Goal: Task Accomplishment & Management: Manage account settings

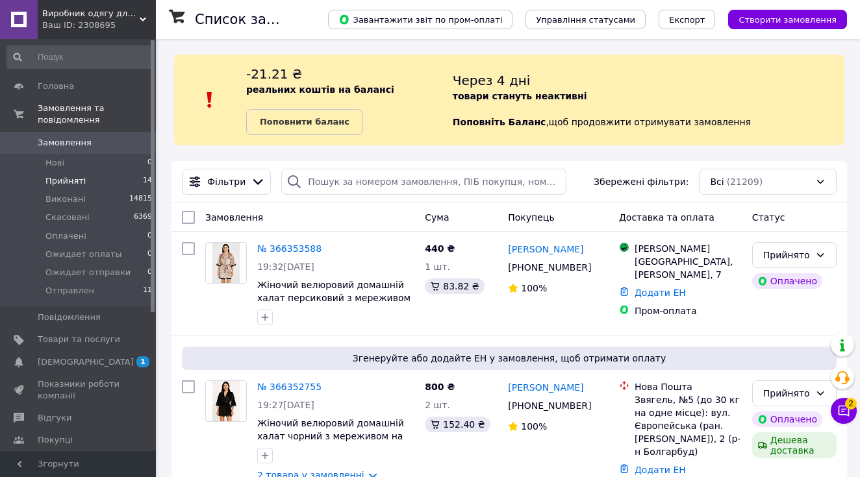
click at [102, 180] on li "Прийняті 14" at bounding box center [80, 181] width 160 height 18
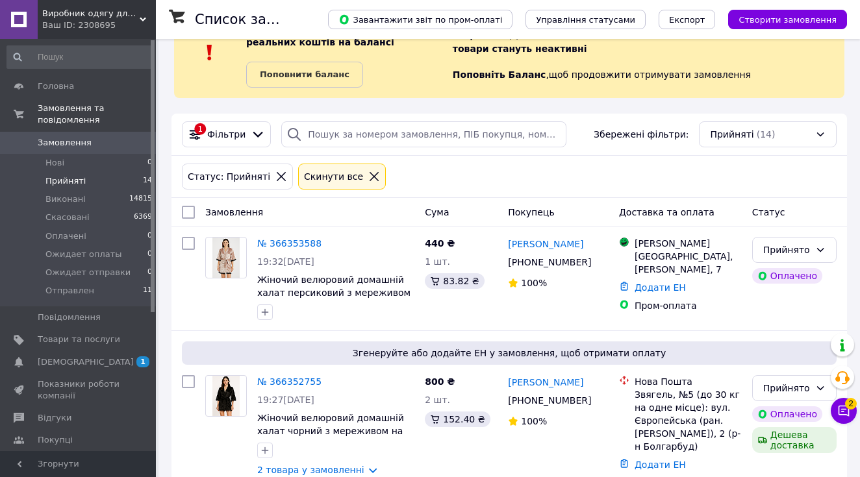
scroll to position [64, 0]
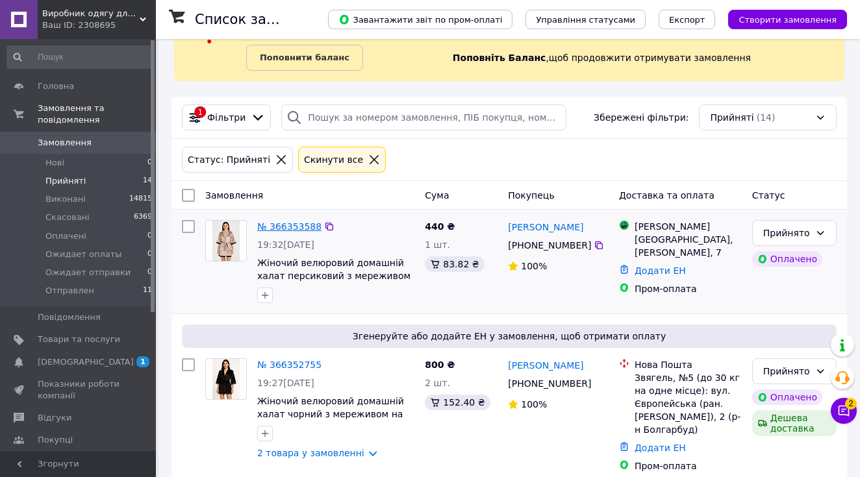
click at [280, 224] on link "№ 366353588" at bounding box center [289, 226] width 64 height 10
click at [278, 363] on link "№ 366352755" at bounding box center [289, 365] width 64 height 10
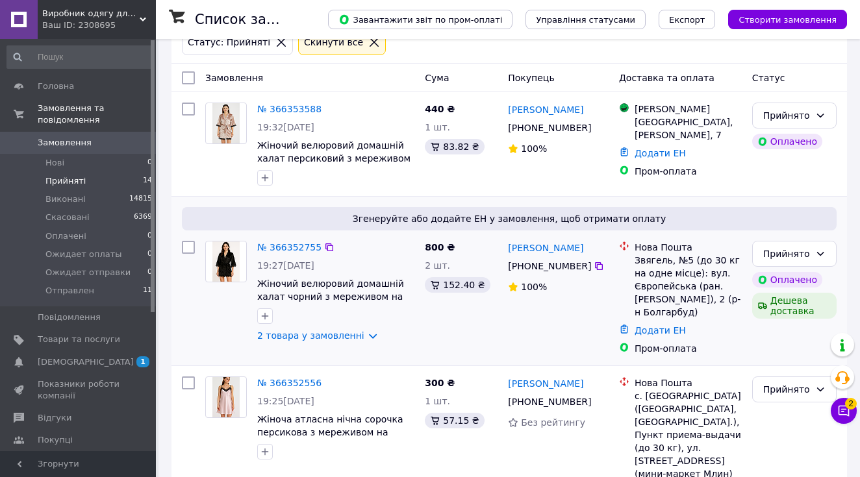
scroll to position [198, 0]
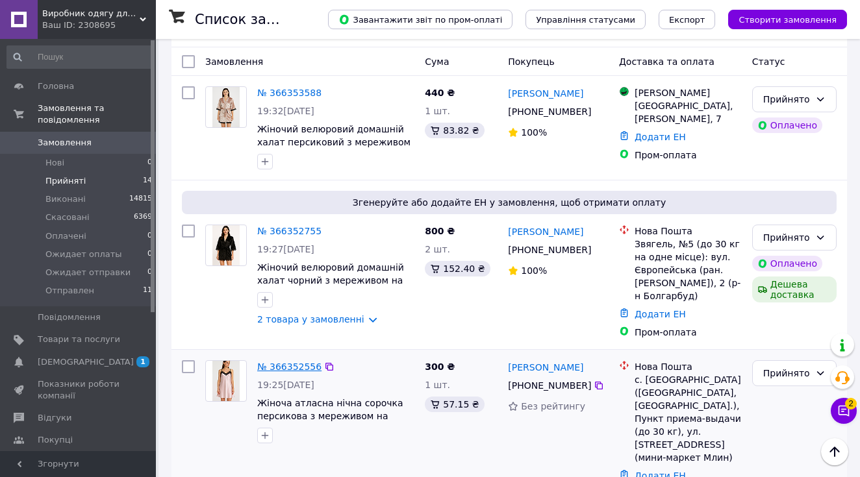
click at [289, 370] on link "№ 366352556" at bounding box center [289, 367] width 64 height 10
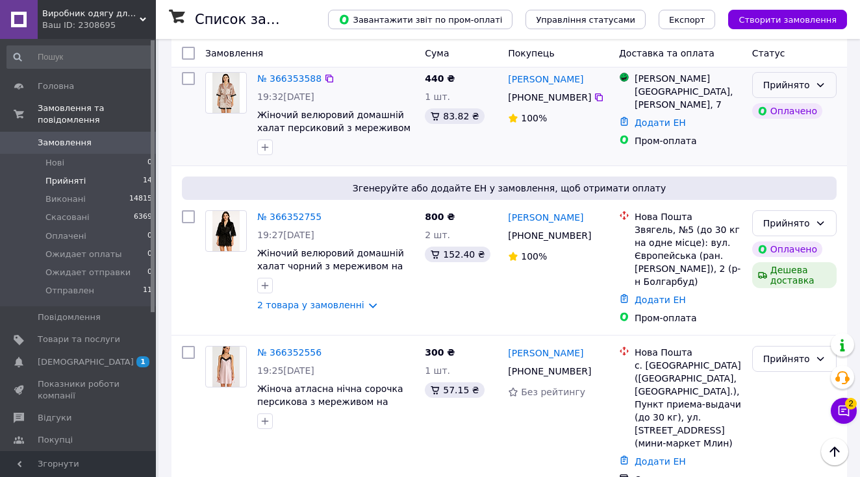
click at [793, 84] on div "Прийнято" at bounding box center [786, 85] width 47 height 14
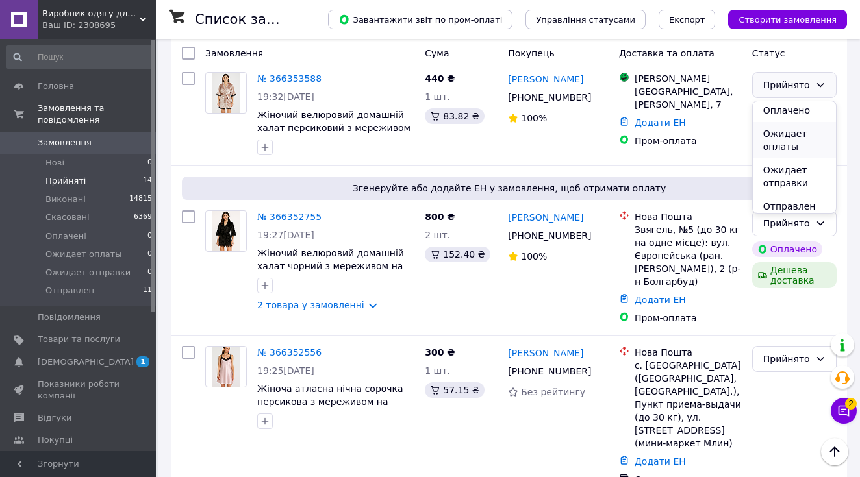
scroll to position [50, 0]
click at [796, 175] on li "Ожидает отправки" at bounding box center [794, 176] width 83 height 36
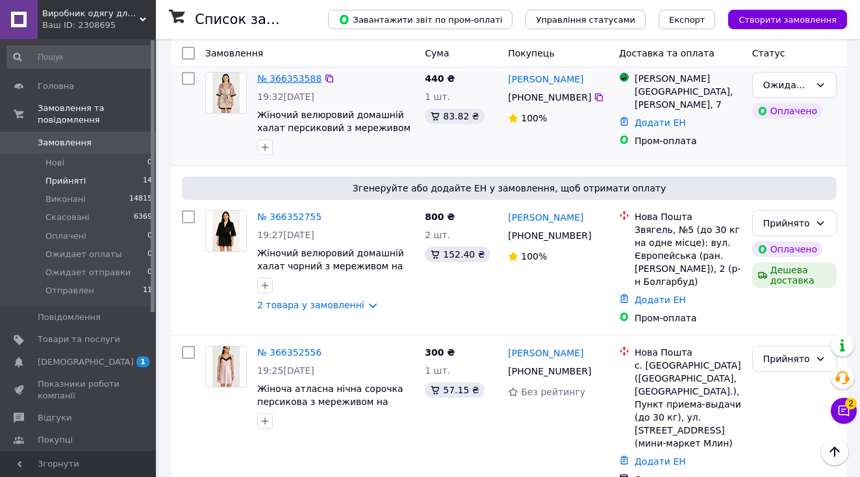
click at [299, 84] on link "№ 366353588" at bounding box center [289, 78] width 64 height 10
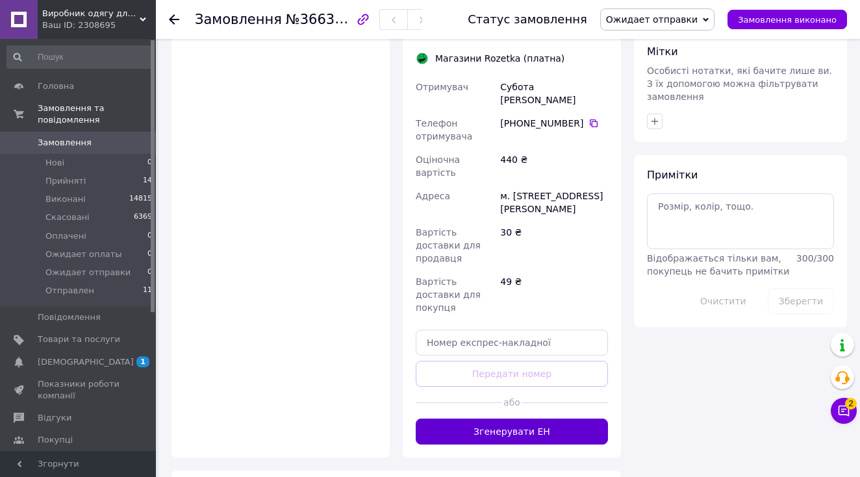
click at [531, 419] on button "Згенерувати ЕН" at bounding box center [512, 432] width 192 height 26
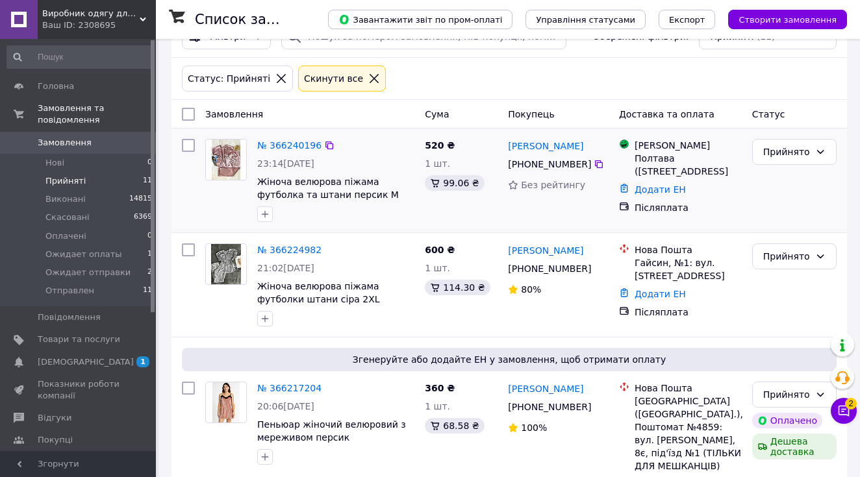
scroll to position [150, 0]
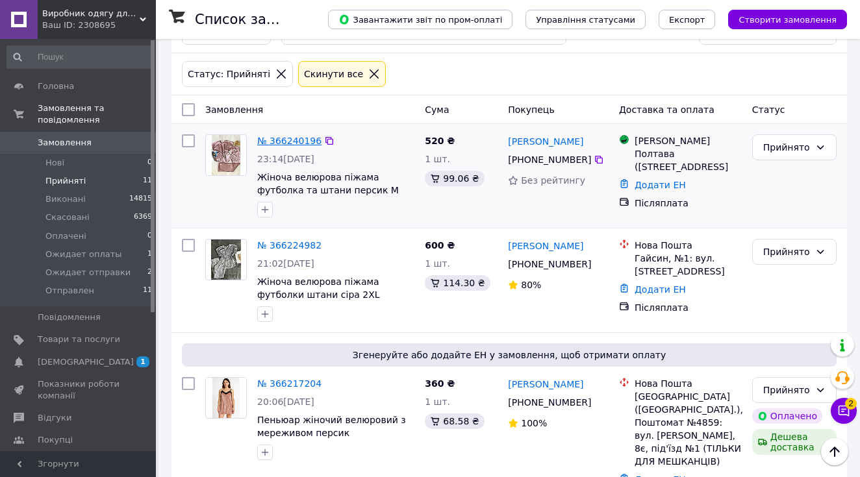
click at [284, 144] on link "№ 366240196" at bounding box center [289, 141] width 64 height 10
click at [288, 251] on link "№ 366224982" at bounding box center [289, 245] width 64 height 10
click at [290, 389] on link "№ 366217204" at bounding box center [289, 384] width 64 height 10
click at [284, 247] on link "№ 366224982" at bounding box center [289, 245] width 64 height 10
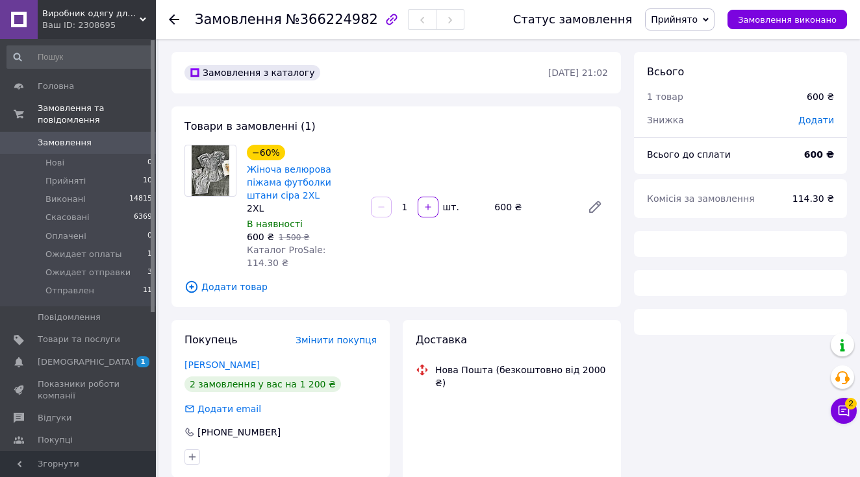
click at [690, 15] on span "Прийнято" at bounding box center [674, 19] width 47 height 10
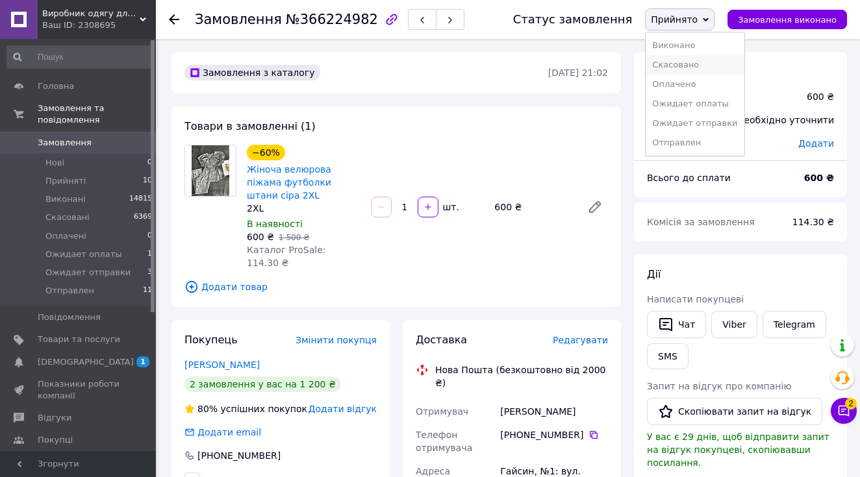
click at [696, 66] on li "Скасовано" at bounding box center [695, 64] width 98 height 19
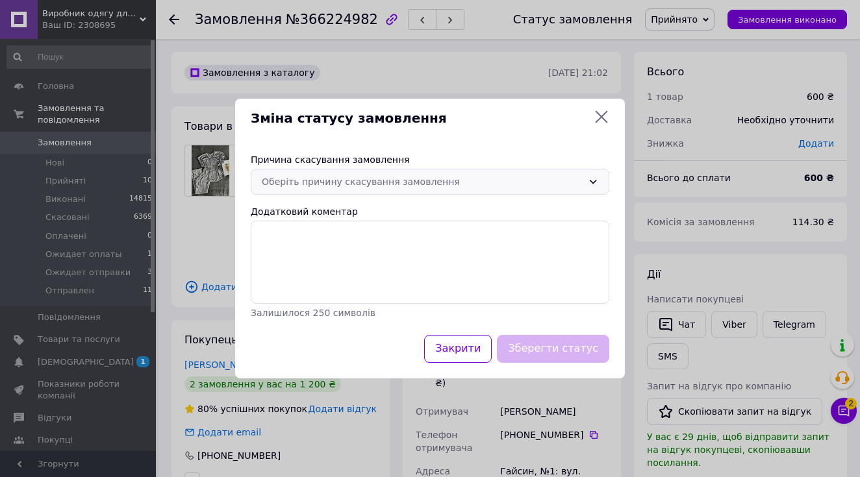
click at [370, 179] on div "Оберіть причину скасування замовлення" at bounding box center [422, 182] width 321 height 14
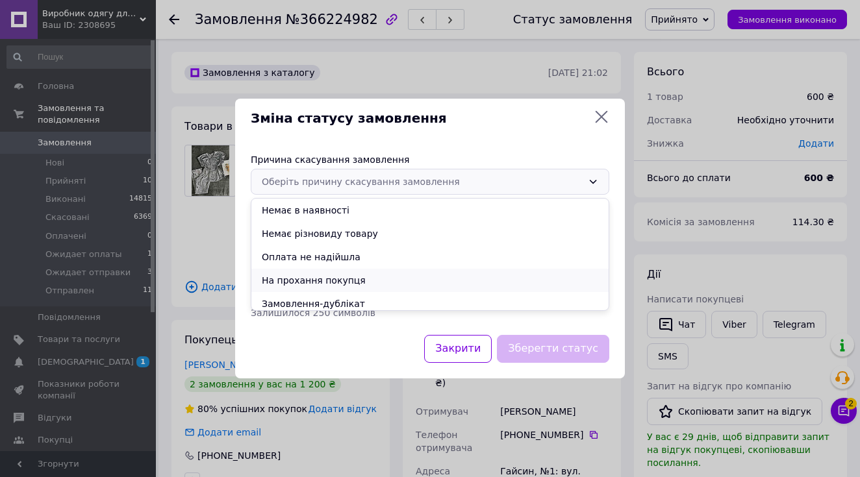
click at [337, 279] on li "На прохання покупця" at bounding box center [429, 280] width 357 height 23
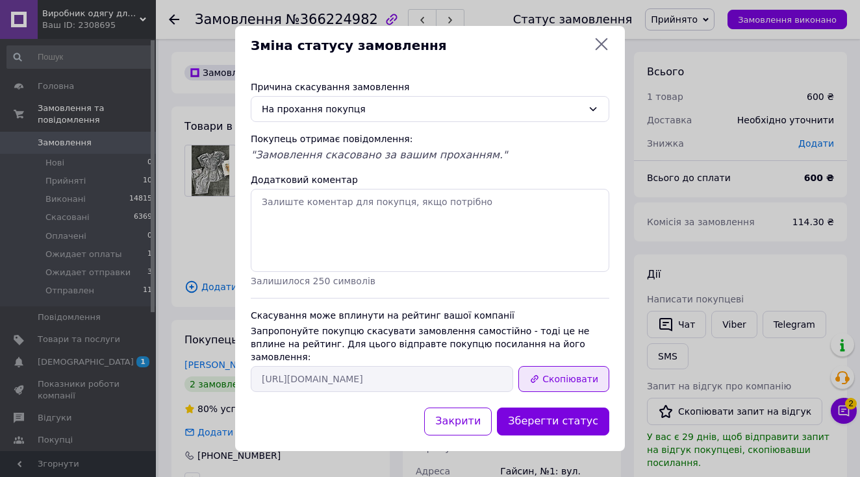
click at [592, 382] on button "Скопіювати" at bounding box center [563, 379] width 91 height 26
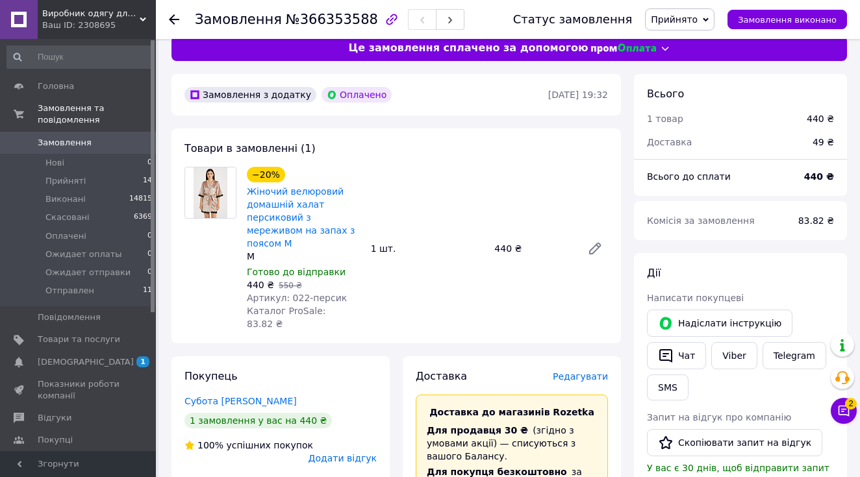
scroll to position [16, 0]
click at [739, 352] on link "Viber" at bounding box center [733, 355] width 45 height 27
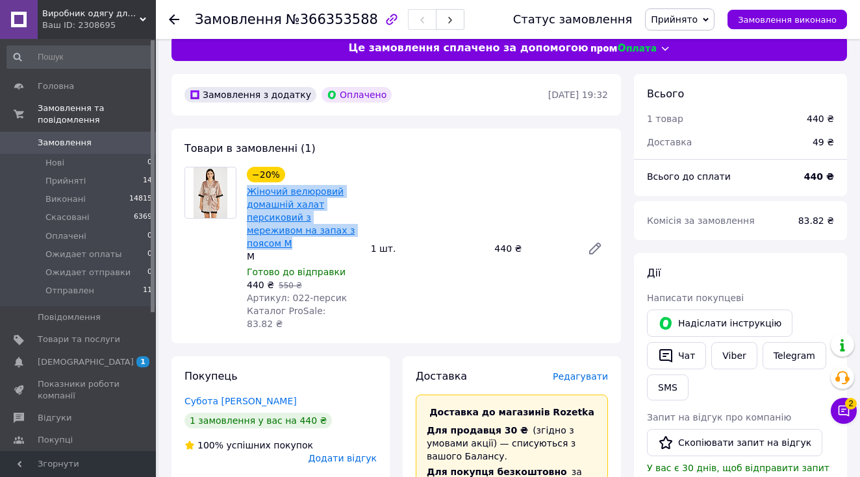
drag, startPoint x: 327, startPoint y: 229, endPoint x: 251, endPoint y: 192, distance: 84.8
click at [251, 192] on span "Жіночий велюровий домашній халат персиковий з мереживом на запах з поясом M" at bounding box center [304, 217] width 114 height 65
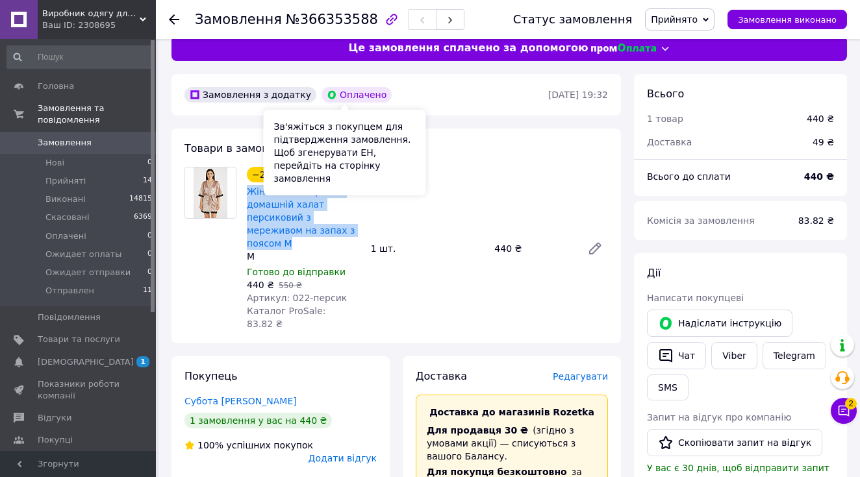
copy link "Жіночий велюровий домашній халат персиковий з мереживом на запах з поясом M"
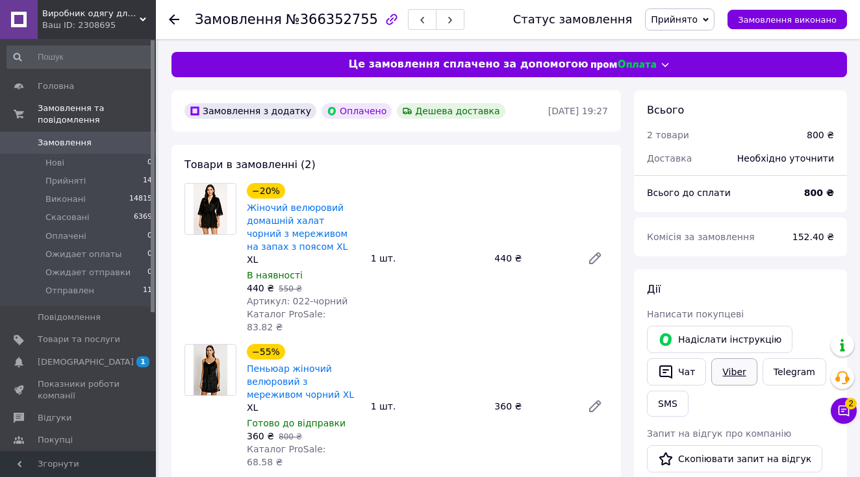
click at [733, 372] on link "Viber" at bounding box center [733, 372] width 45 height 27
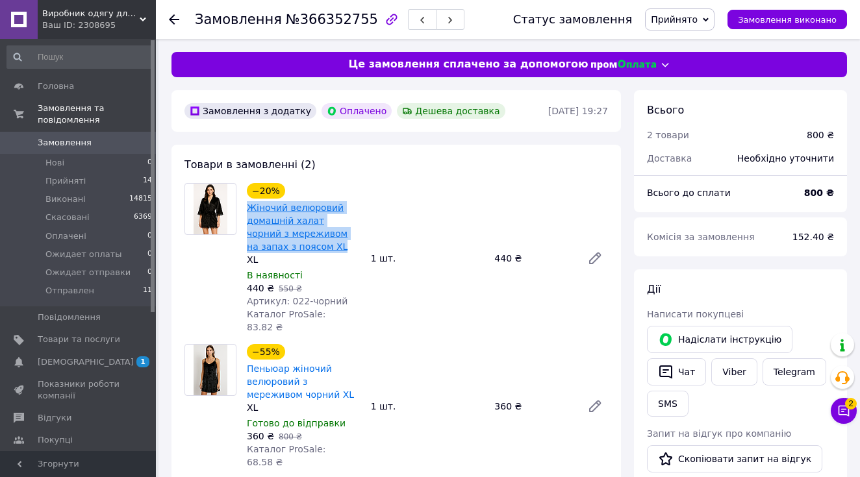
drag, startPoint x: 309, startPoint y: 251, endPoint x: 247, endPoint y: 203, distance: 78.2
click at [247, 203] on span "Жіночий велюровий домашній халат чорний з мереживом на запах з поясом XL" at bounding box center [304, 227] width 114 height 52
copy link "Жіночий велюровий домашній халат чорний з мереживом на запах з поясом XL"
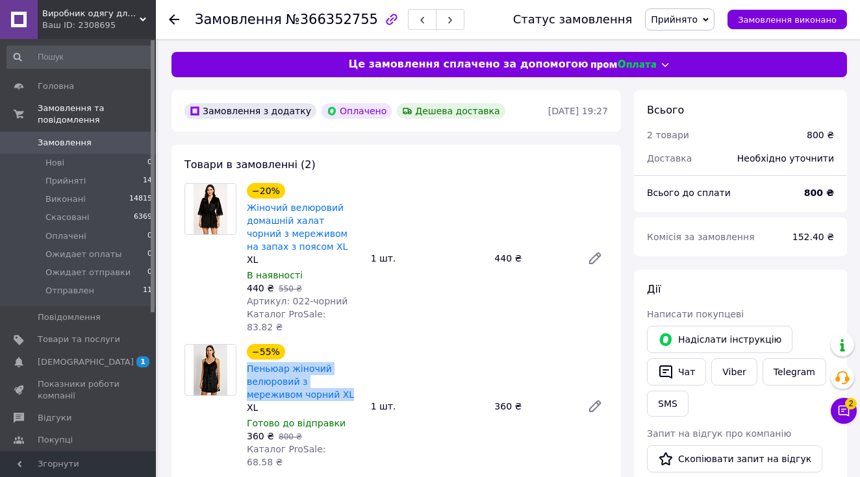
drag, startPoint x: 278, startPoint y: 381, endPoint x: 244, endPoint y: 357, distance: 41.5
click at [244, 357] on div "−55% Пеньюар жіночий велюровий з мереживом чорний XL XL Готово до відправки 360…" at bounding box center [304, 407] width 124 height 130
copy link "Пеньюар жіночий велюровий з мереживом чорний XL"
click at [742, 372] on link "Viber" at bounding box center [733, 372] width 45 height 27
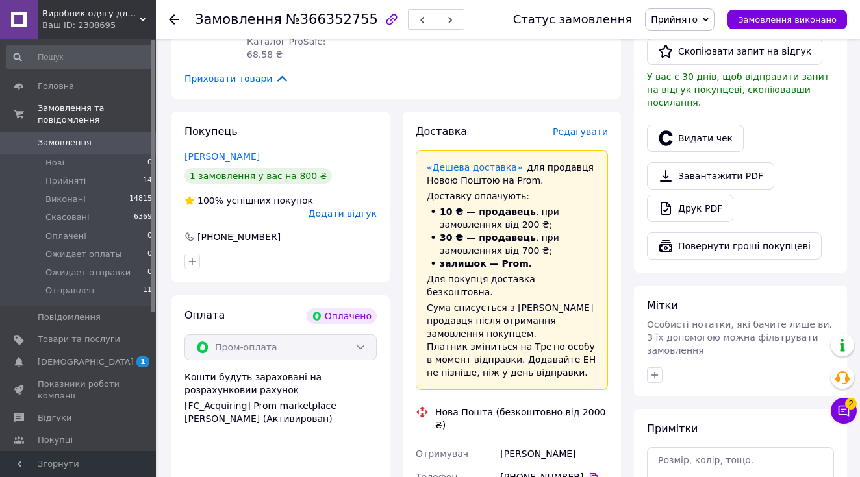
scroll to position [425, 0]
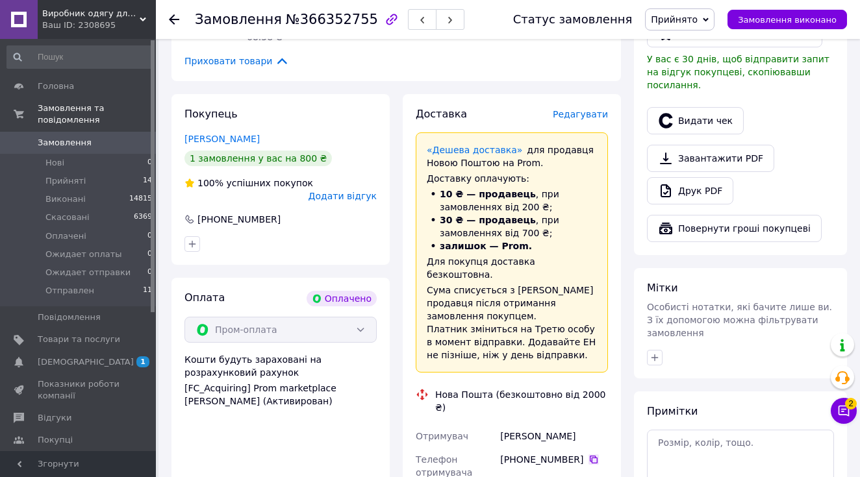
click at [590, 456] on icon at bounding box center [594, 460] width 8 height 8
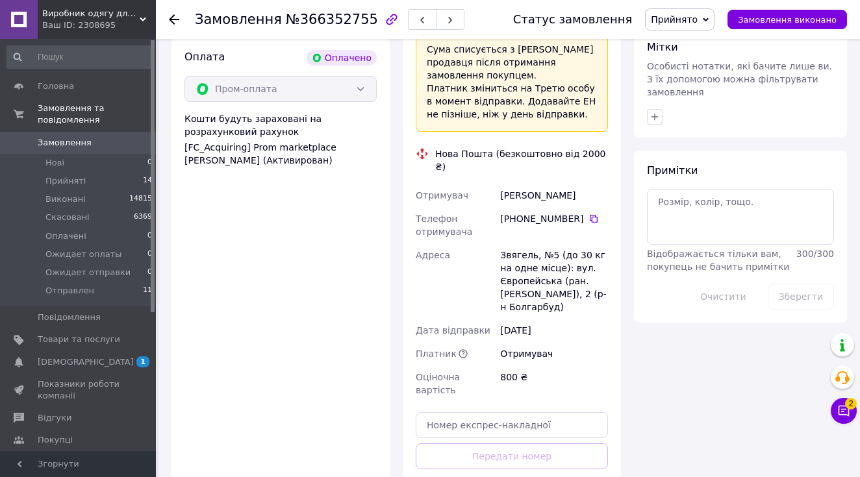
scroll to position [694, 0]
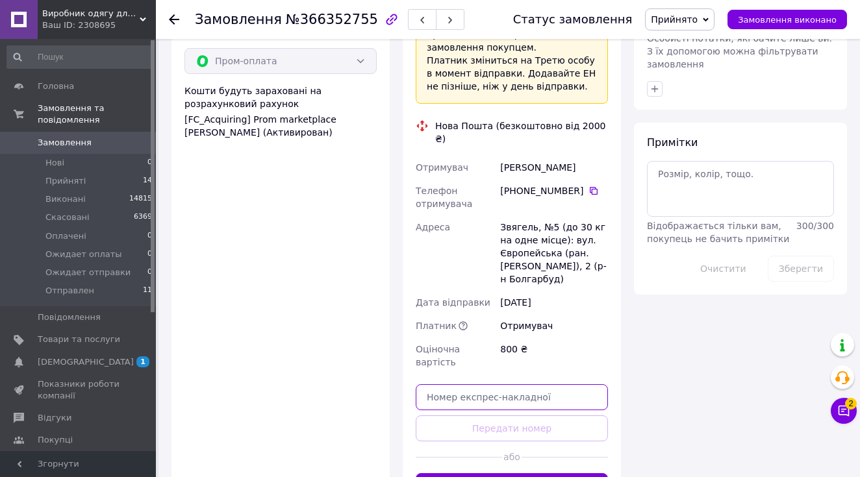
click at [496, 385] on input "text" at bounding box center [512, 398] width 192 height 26
paste input "20451269246216"
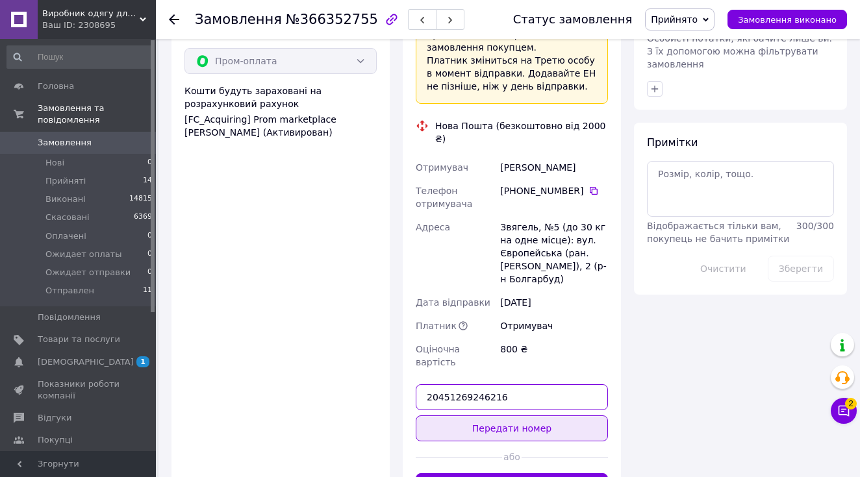
type input "20451269246216"
click at [511, 416] on button "Передати номер" at bounding box center [512, 429] width 192 height 26
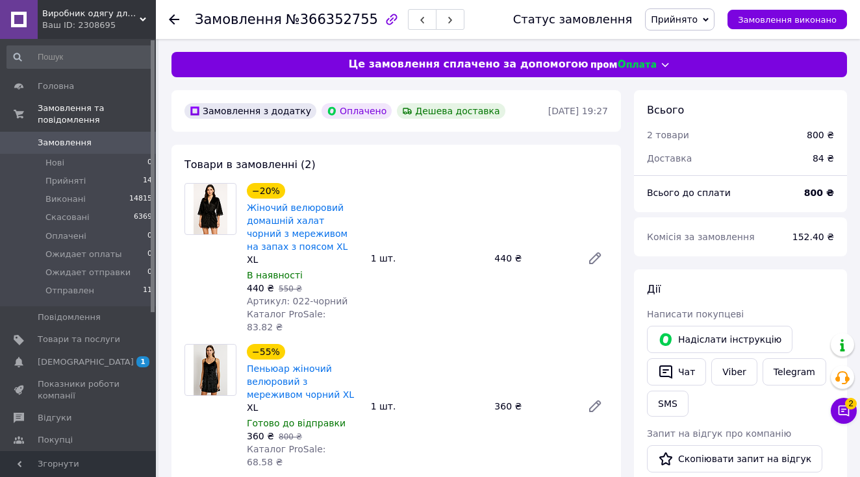
scroll to position [0, 0]
click at [688, 25] on span "Прийнято" at bounding box center [679, 19] width 69 height 22
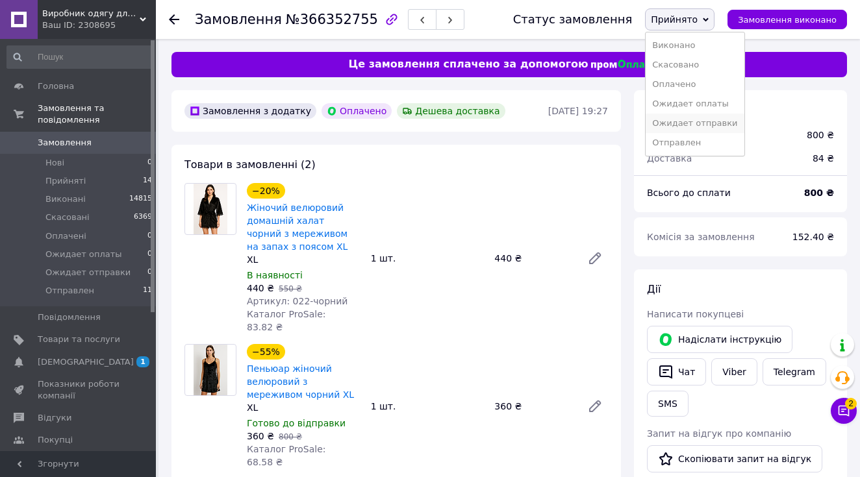
click at [712, 132] on li "Ожидает отправки" at bounding box center [695, 123] width 98 height 19
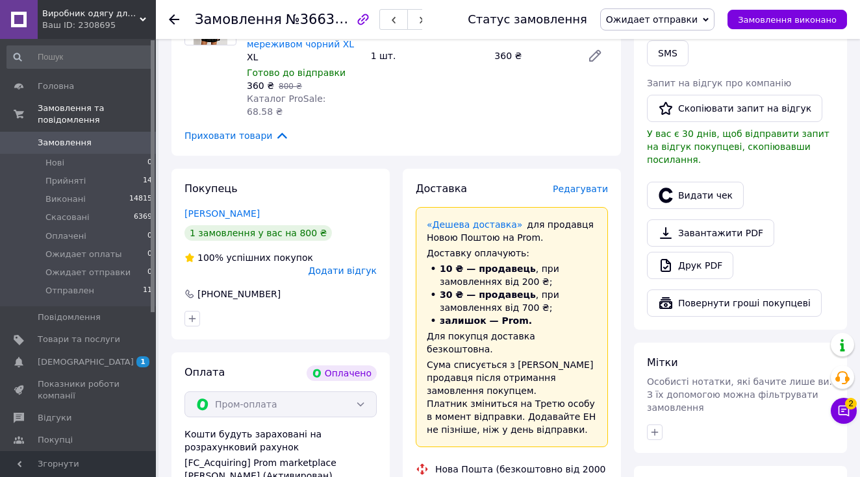
scroll to position [362, 0]
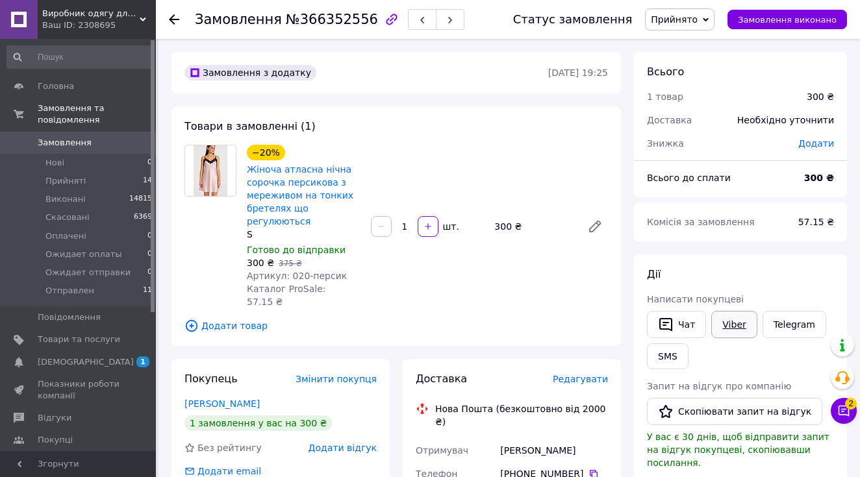
click at [726, 320] on link "Viber" at bounding box center [733, 324] width 45 height 27
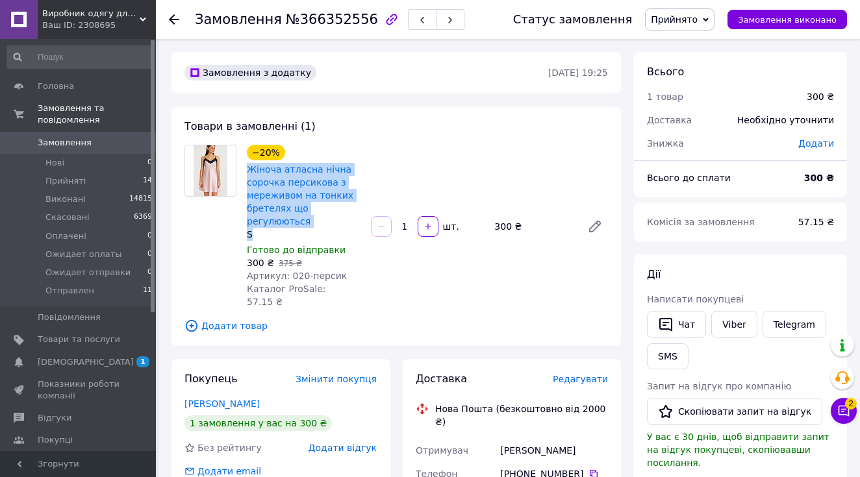
drag, startPoint x: 255, startPoint y: 226, endPoint x: 244, endPoint y: 170, distance: 56.9
click at [244, 170] on div "−20% Жіноча атласна нічна сорочка персикова з мереживом на тонких бретелях що р…" at bounding box center [304, 226] width 124 height 169
copy div "Жіноча атласна нічна сорочка персикова з мереживом на тонких бретелях що регулю…"
click at [694, 25] on span "Прийнято" at bounding box center [679, 19] width 69 height 22
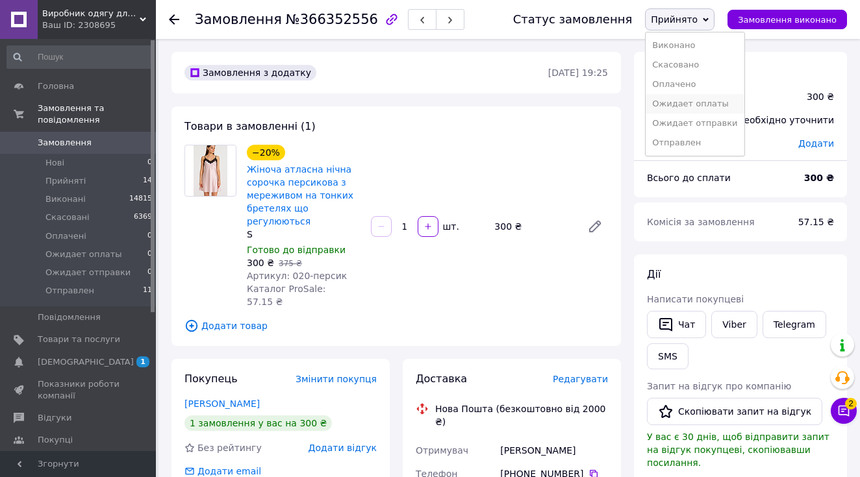
click at [724, 103] on li "Ожидает оплаты" at bounding box center [695, 103] width 98 height 19
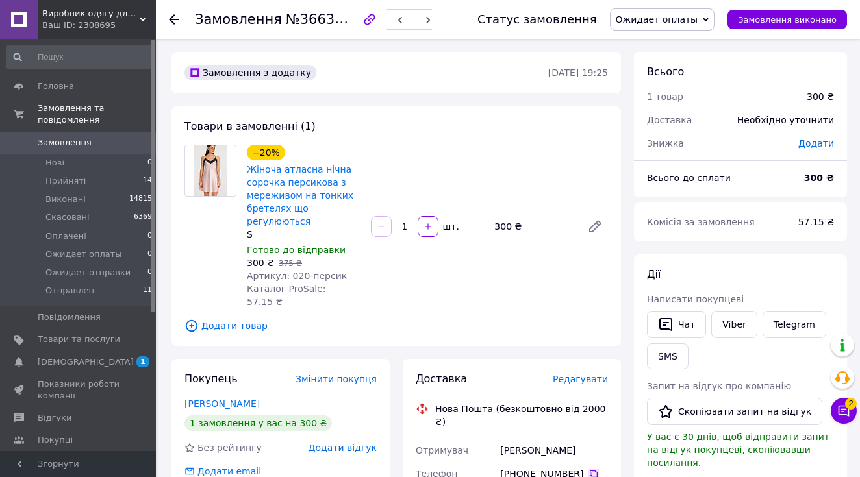
click at [593, 469] on icon at bounding box center [593, 474] width 10 height 10
click at [594, 470] on icon at bounding box center [594, 474] width 8 height 8
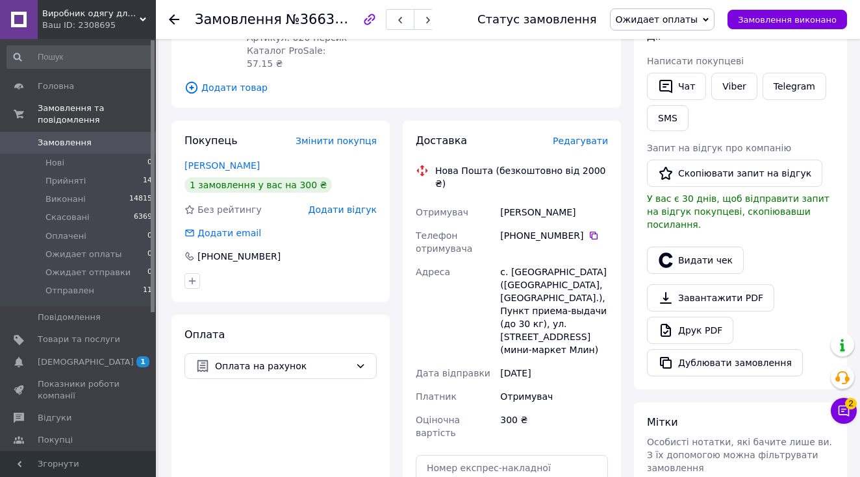
scroll to position [275, 0]
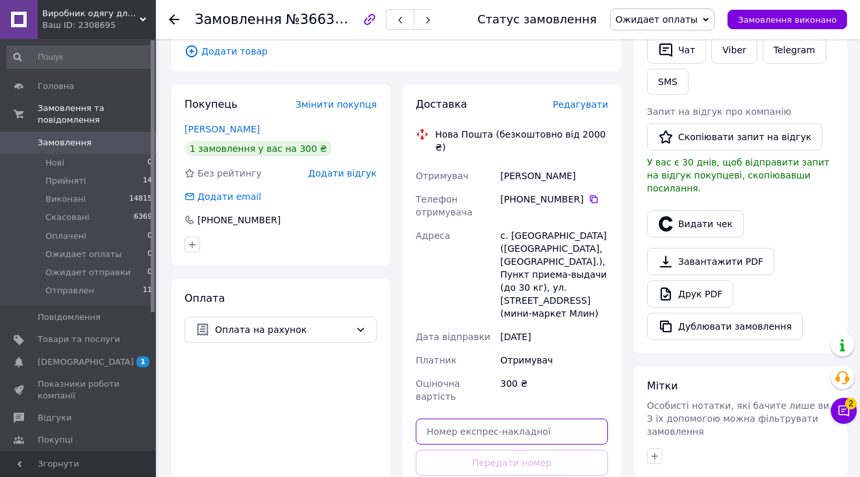
click at [563, 419] on input "text" at bounding box center [512, 432] width 192 height 26
paste input "20451269250073"
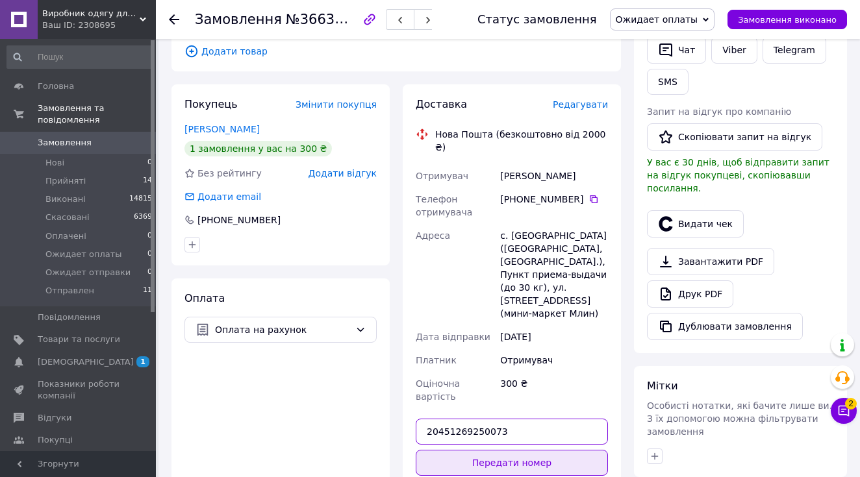
type input "20451269250073"
click at [550, 450] on button "Передати номер" at bounding box center [512, 463] width 192 height 26
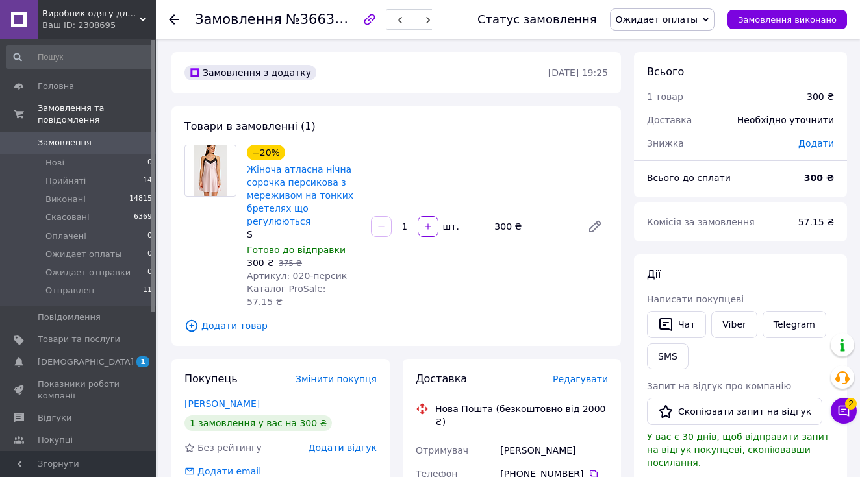
scroll to position [0, 0]
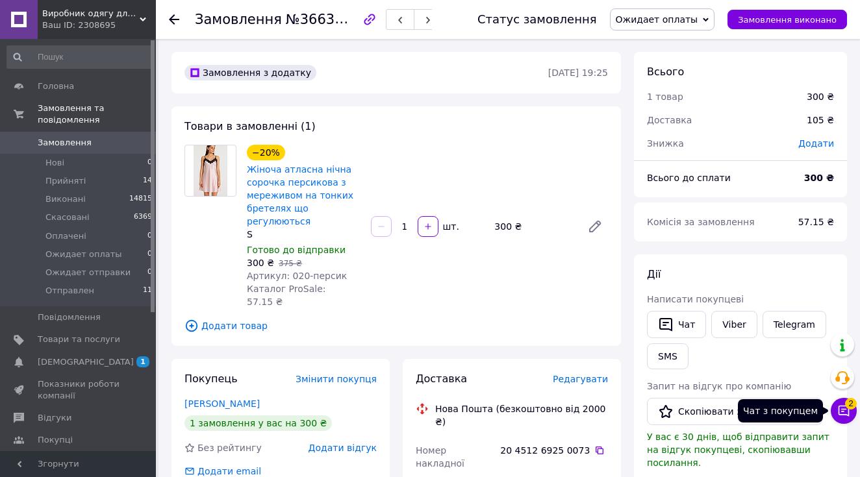
click at [851, 414] on button "Чат з покупцем 2" at bounding box center [844, 411] width 26 height 26
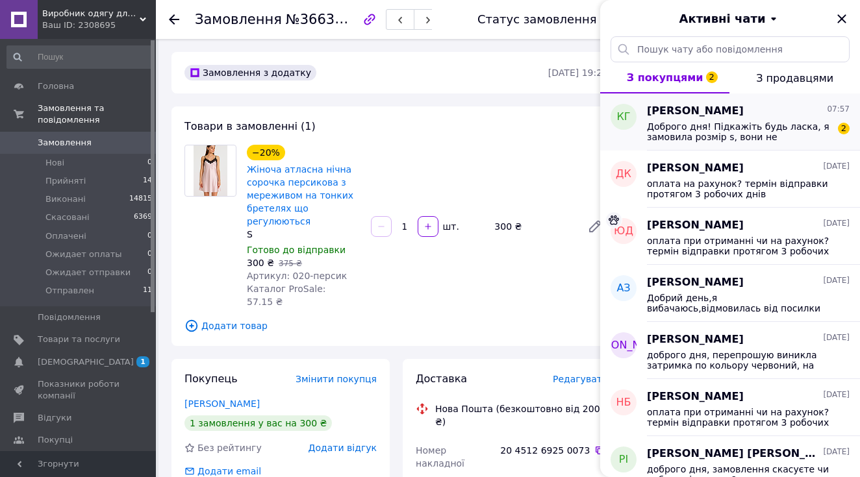
click at [740, 107] on span "Кушнірчук Галина" at bounding box center [695, 111] width 97 height 15
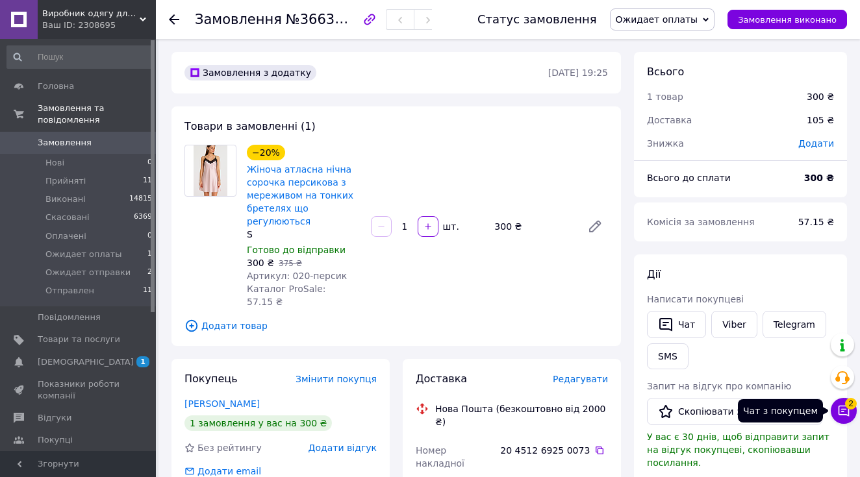
click at [843, 409] on icon at bounding box center [843, 411] width 13 height 13
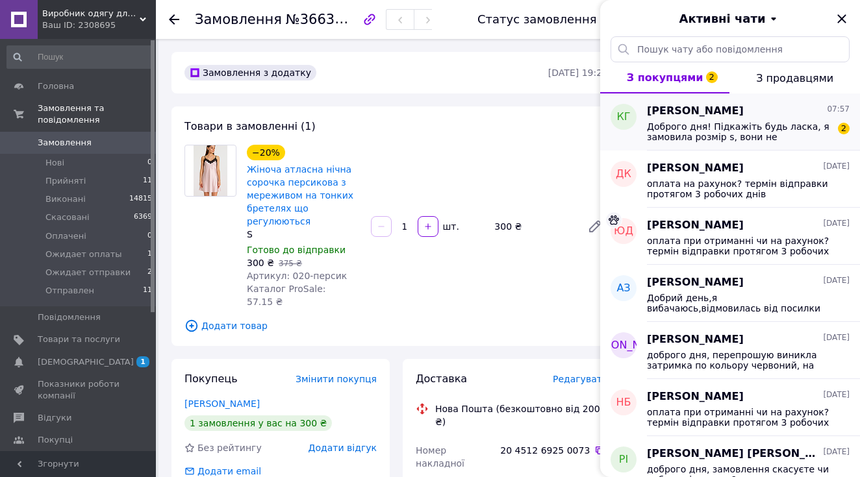
click at [737, 115] on span "[PERSON_NAME]" at bounding box center [695, 111] width 97 height 15
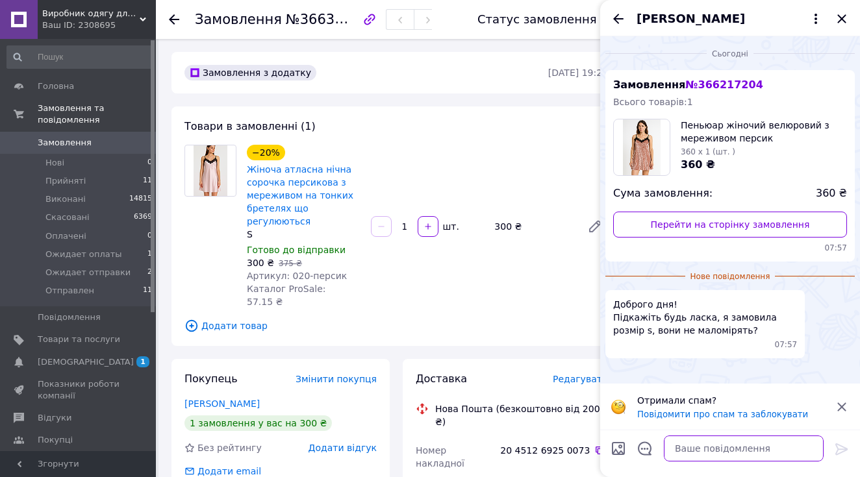
click at [731, 452] on textarea at bounding box center [744, 449] width 160 height 26
type textarea "доброго вечора, не маломірять"
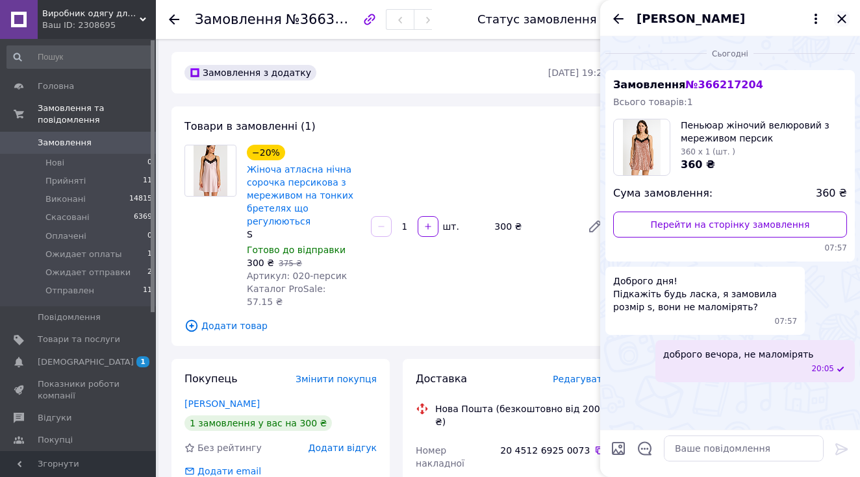
click at [846, 16] on icon "Закрити" at bounding box center [842, 19] width 16 height 16
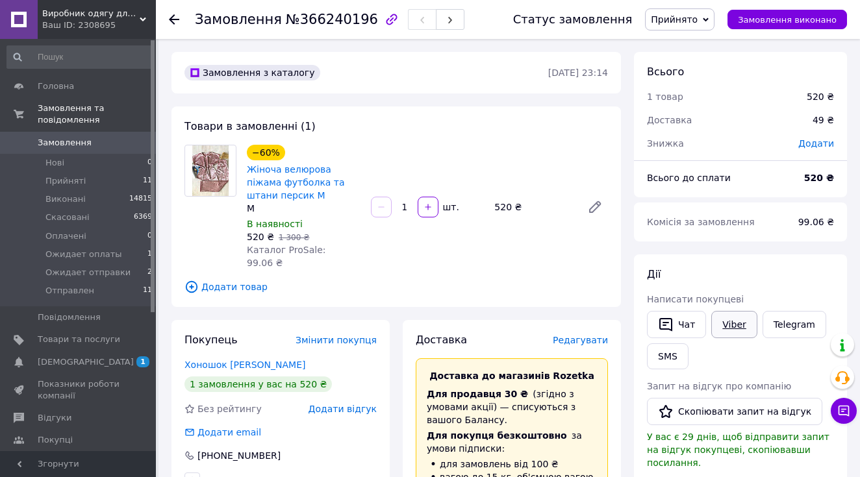
click at [740, 327] on link "Viber" at bounding box center [733, 324] width 45 height 27
drag, startPoint x: 287, startPoint y: 193, endPoint x: 249, endPoint y: 171, distance: 43.7
click at [249, 171] on span "Жіноча велюрова піжама футболка та штани персик M" at bounding box center [304, 182] width 114 height 39
copy link "Жіноча велюрова піжама футболка та штани персик M"
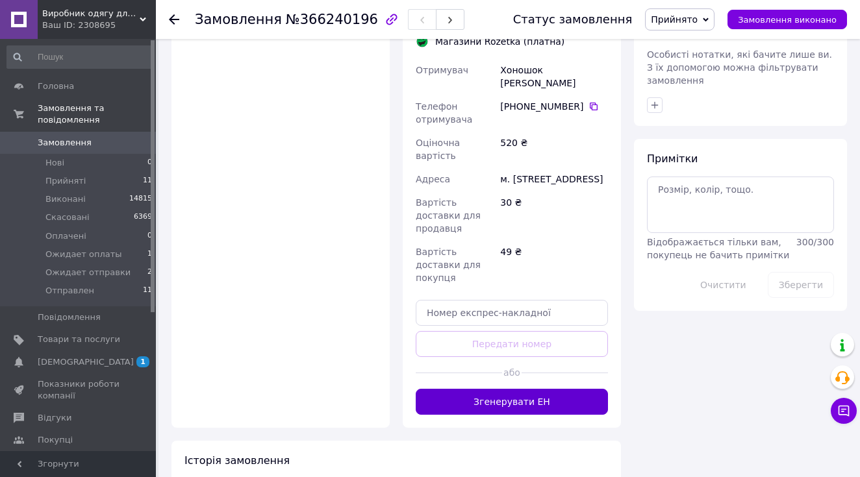
click at [557, 398] on button "Згенерувати ЕН" at bounding box center [512, 402] width 192 height 26
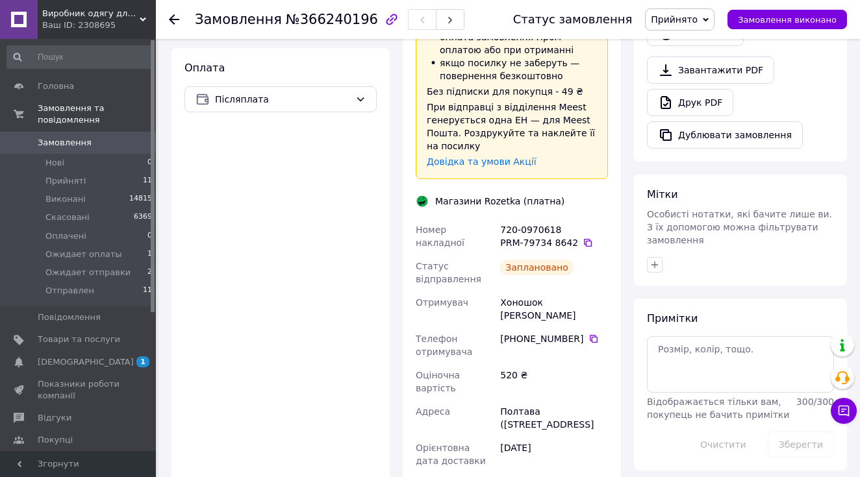
scroll to position [468, 0]
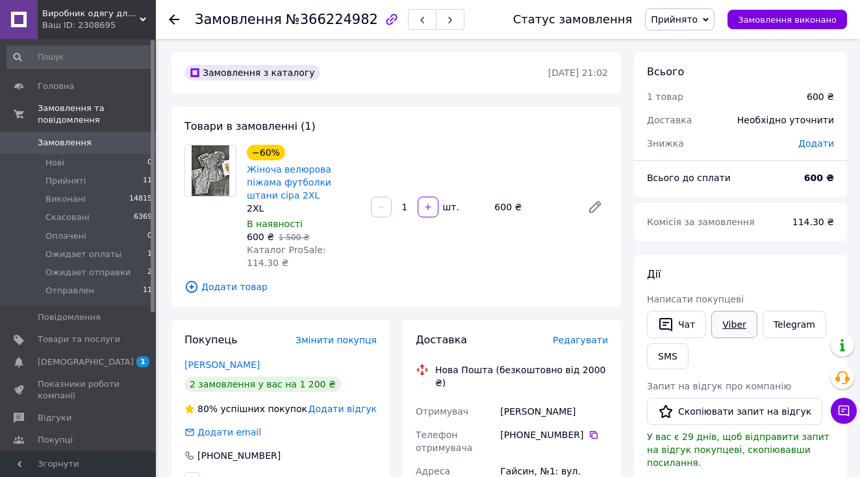
click at [737, 315] on link "Viber" at bounding box center [733, 324] width 45 height 27
drag, startPoint x: 361, startPoint y: 186, endPoint x: 249, endPoint y: 168, distance: 113.7
click at [249, 168] on div "Жіноча велюрова піжама футболки штани сіра 2XL" at bounding box center [304, 183] width 116 height 42
copy link "Жіноча велюрова піжама футболки штани сіра 2XL"
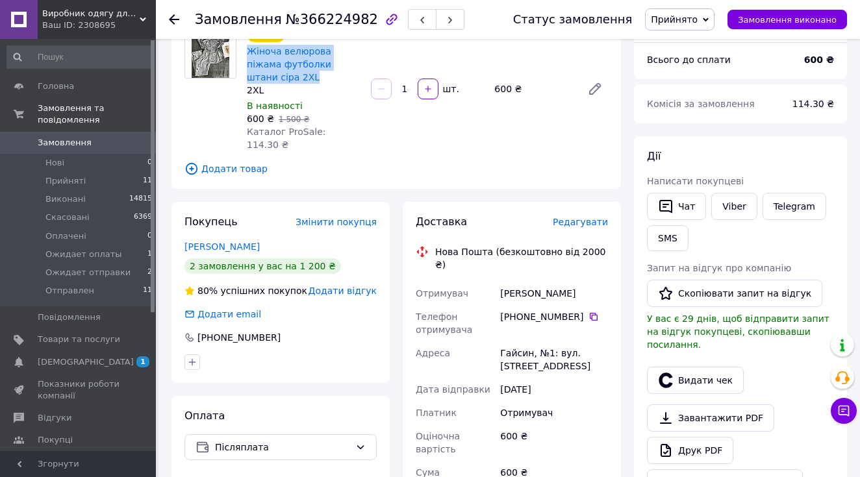
scroll to position [107, 0]
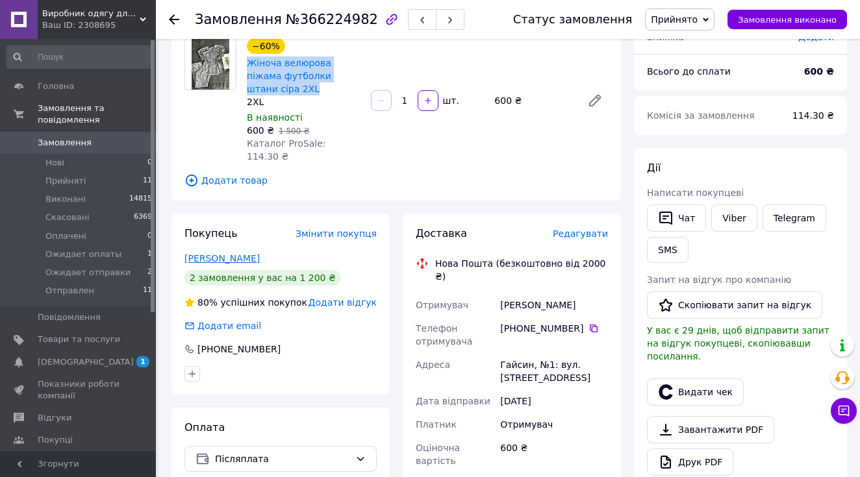
click at [225, 253] on link "Ясько Дарія" at bounding box center [221, 258] width 75 height 10
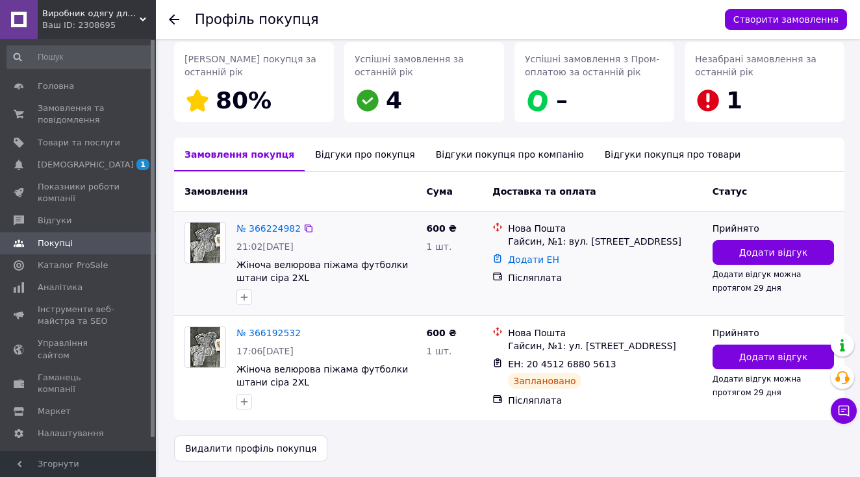
scroll to position [181, 0]
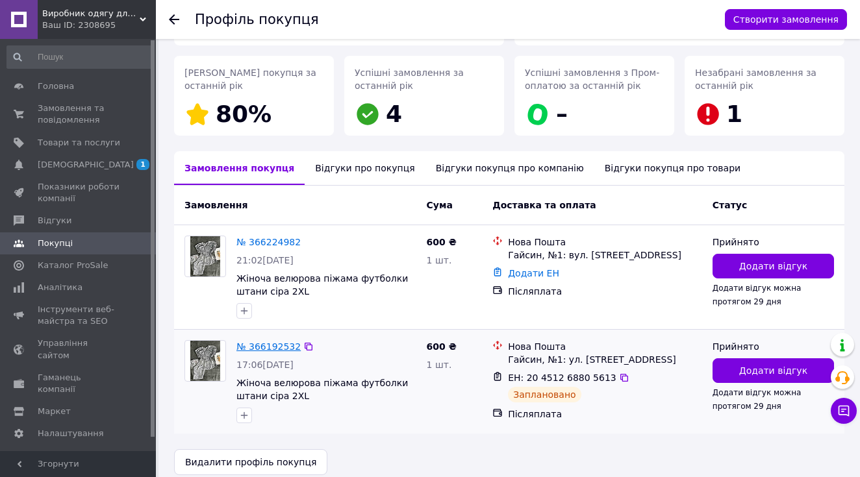
click at [279, 346] on link "№ 366192532" at bounding box center [268, 347] width 64 height 10
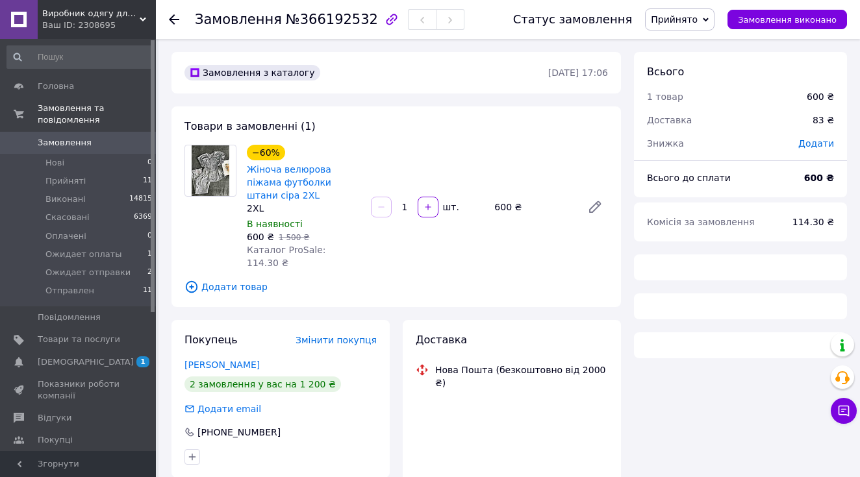
click at [709, 25] on span "Прийнято" at bounding box center [679, 19] width 69 height 22
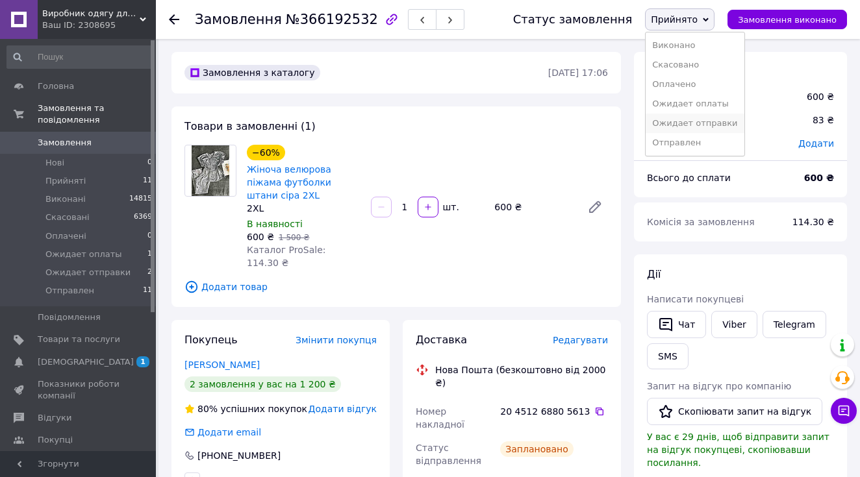
click at [718, 123] on li "Ожидает отправки" at bounding box center [695, 123] width 98 height 19
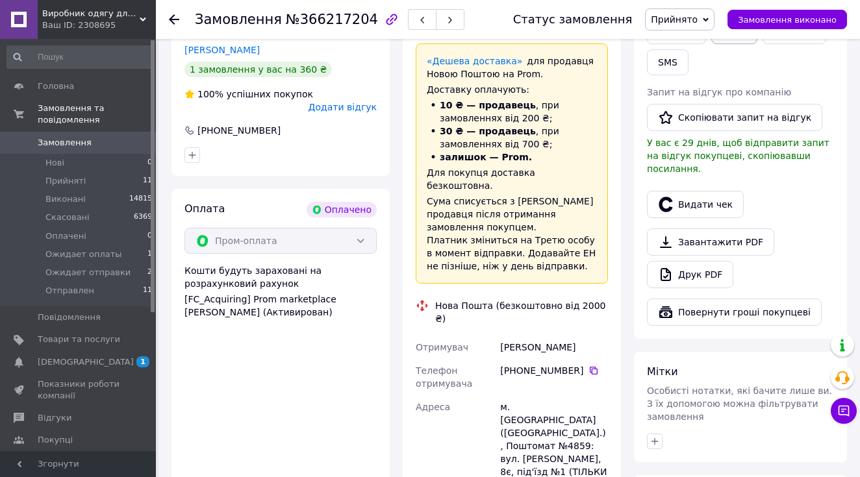
scroll to position [353, 0]
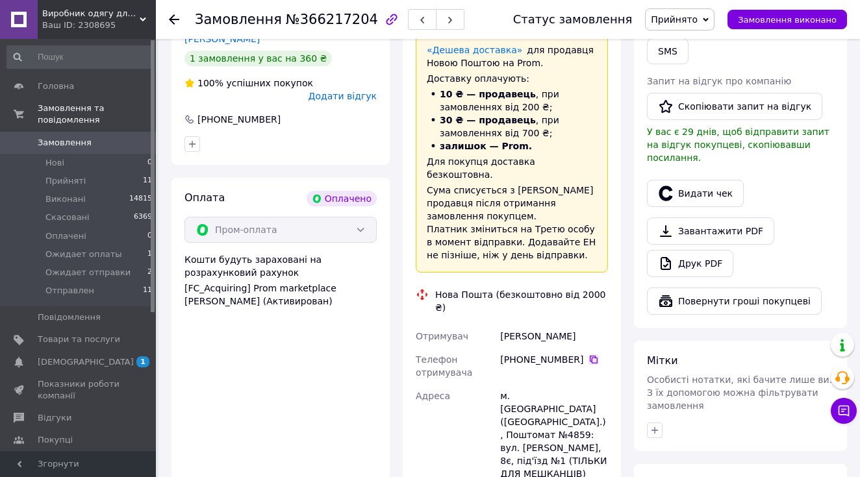
click at [591, 356] on icon at bounding box center [594, 360] width 8 height 8
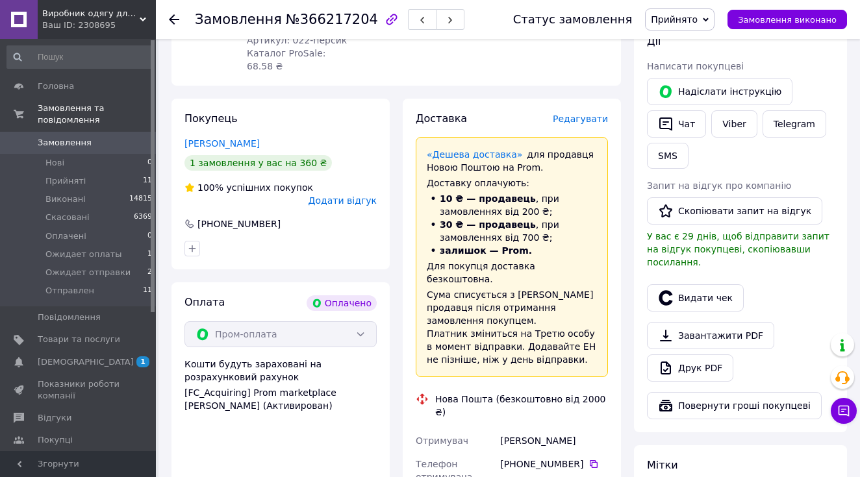
scroll to position [672, 0]
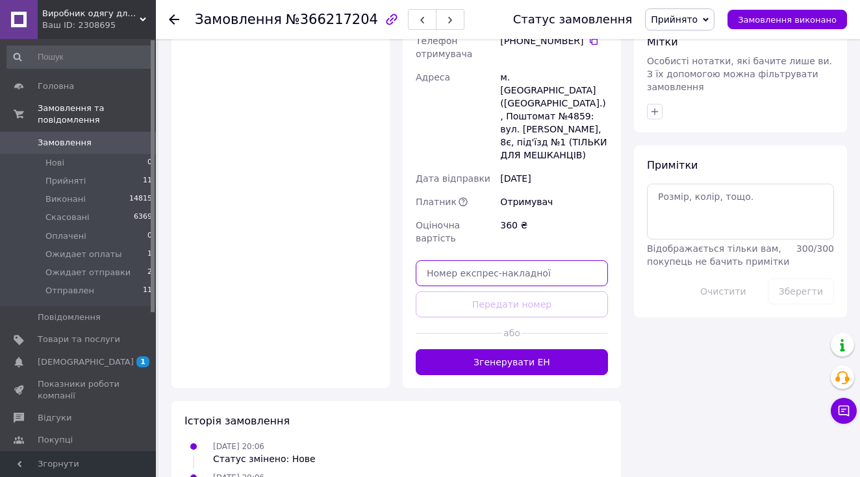
click at [568, 260] on input "text" at bounding box center [512, 273] width 192 height 26
paste input "20451269251299"
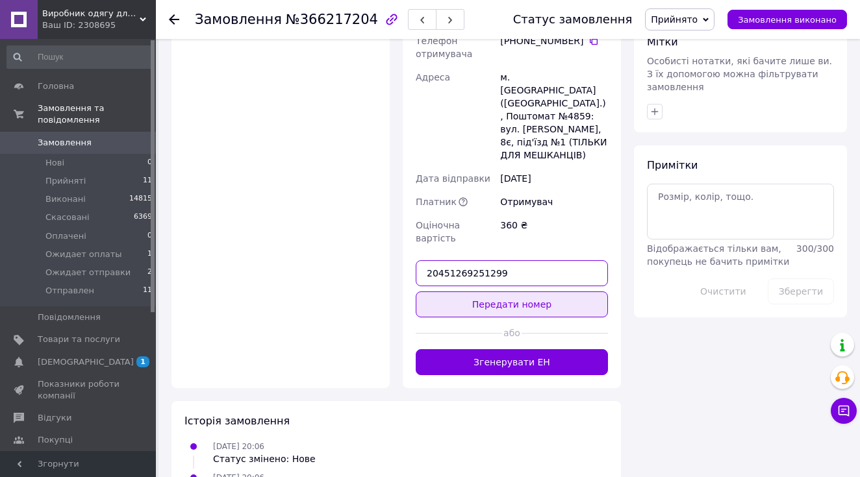
type input "20451269251299"
click at [540, 292] on button "Передати номер" at bounding box center [512, 305] width 192 height 26
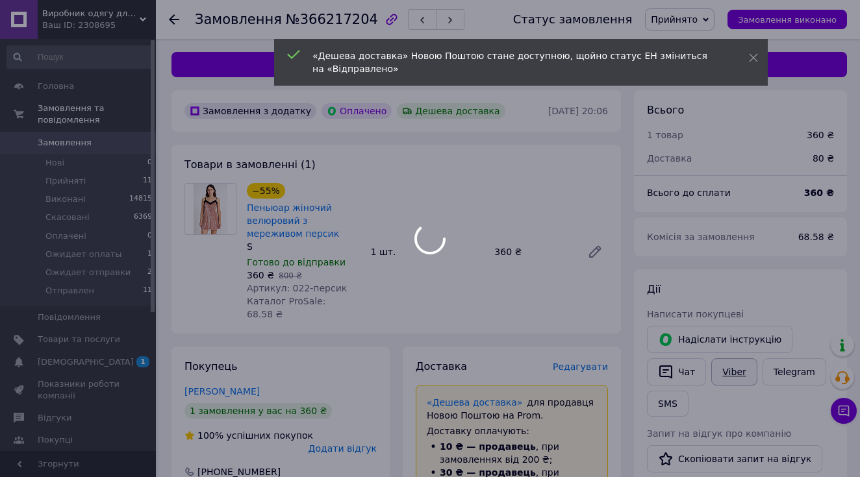
scroll to position [0, 0]
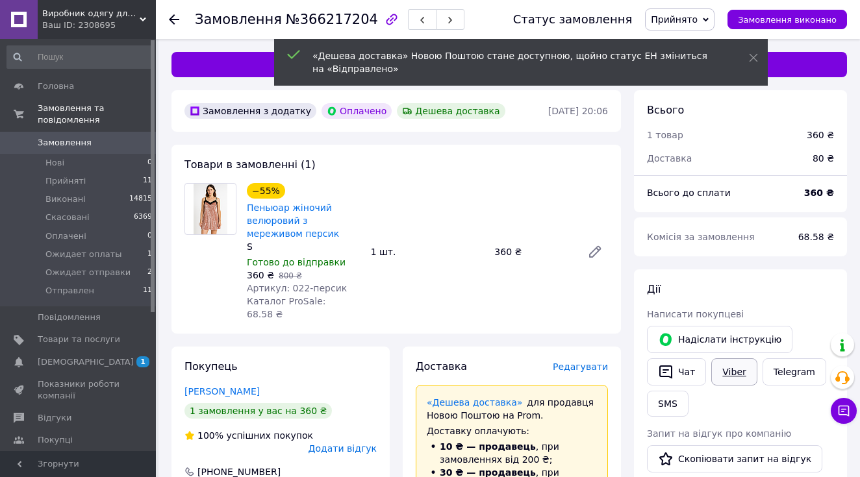
click at [732, 372] on link "Viber" at bounding box center [733, 372] width 45 height 27
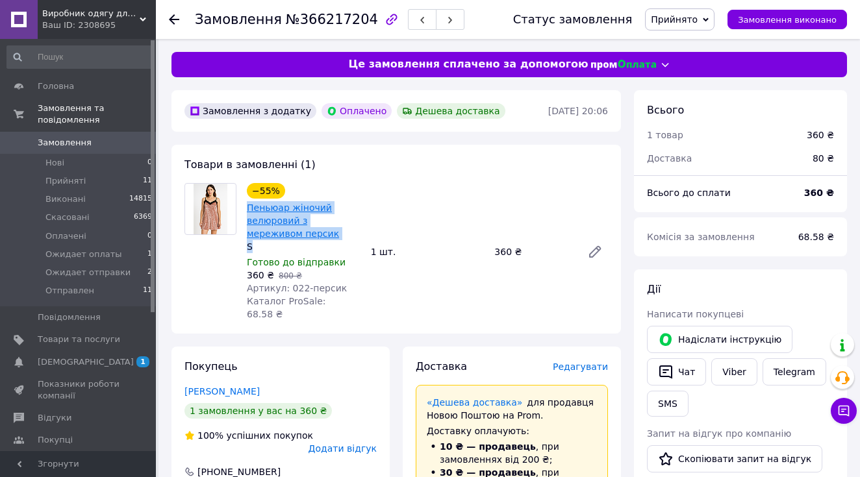
drag, startPoint x: 257, startPoint y: 247, endPoint x: 248, endPoint y: 202, distance: 45.6
click at [248, 202] on div "−55% Пеньюар жіночий велюровий з мереживом персик S" at bounding box center [304, 218] width 114 height 70
copy div "Пеньюар жіночий велюровий з мереживом персик S"
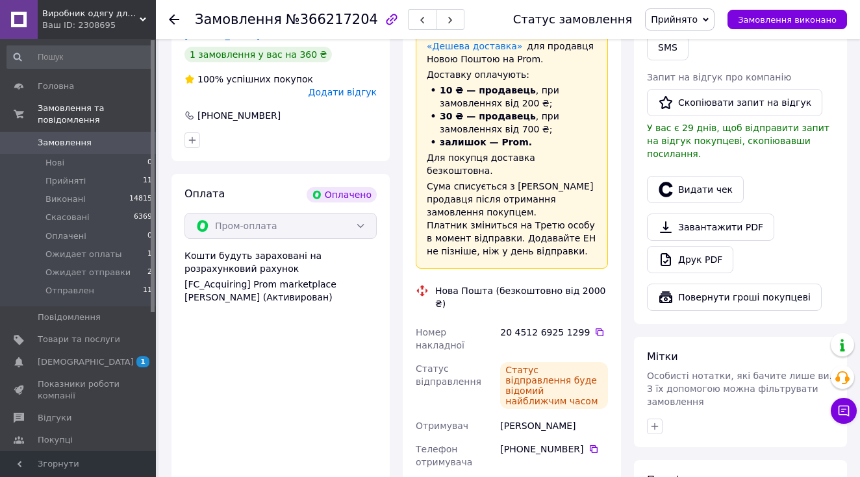
scroll to position [359, 0]
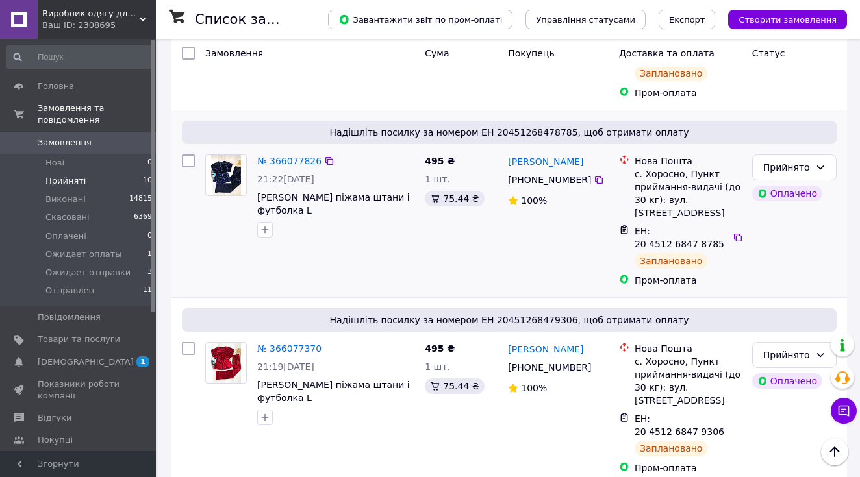
scroll to position [626, 0]
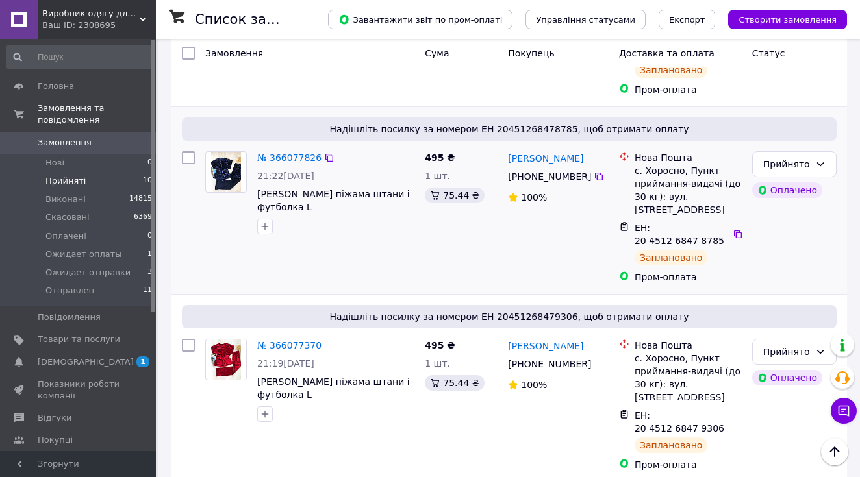
click at [284, 153] on link "№ 366077826" at bounding box center [289, 158] width 64 height 10
click at [273, 340] on link "№ 366077370" at bounding box center [289, 345] width 64 height 10
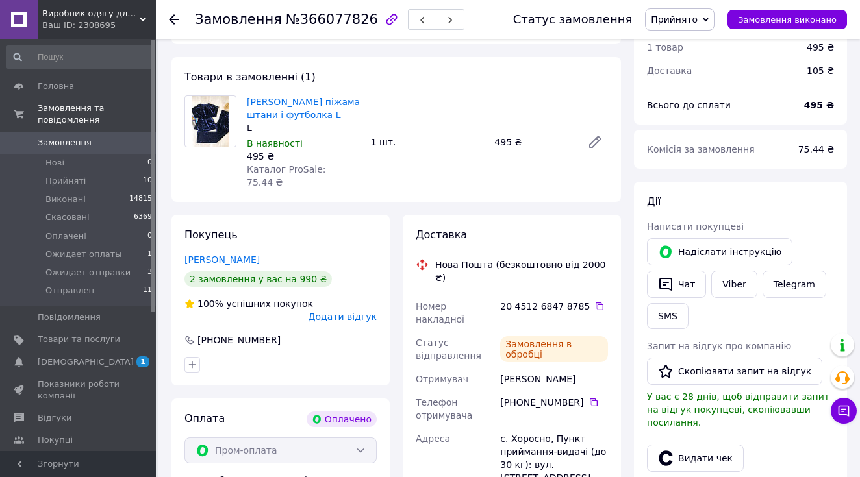
scroll to position [88, 0]
click at [732, 280] on link "Viber" at bounding box center [733, 284] width 45 height 27
click at [686, 27] on span "Прийнято" at bounding box center [679, 19] width 69 height 22
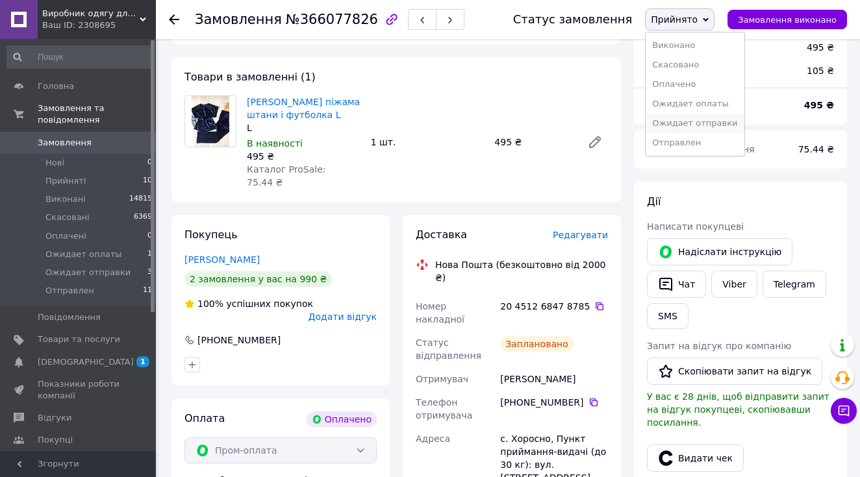
click at [720, 126] on li "Ожидает отправки" at bounding box center [695, 123] width 98 height 19
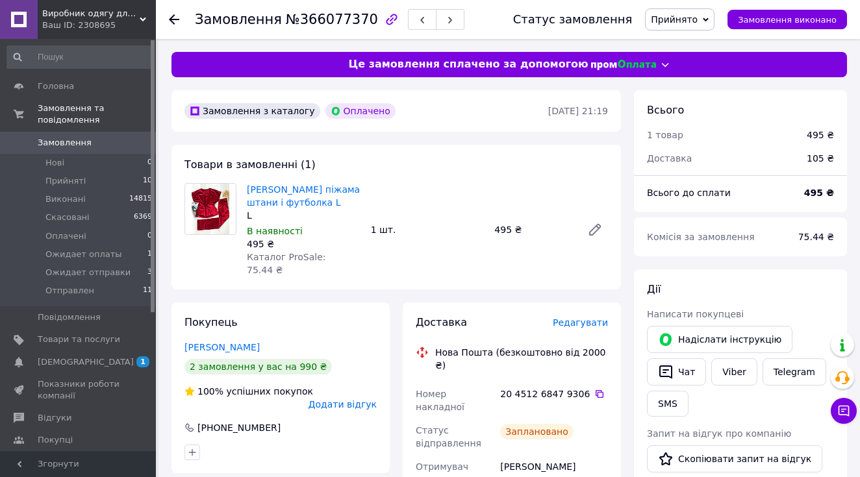
click at [693, 11] on span "Прийнято" at bounding box center [679, 19] width 69 height 22
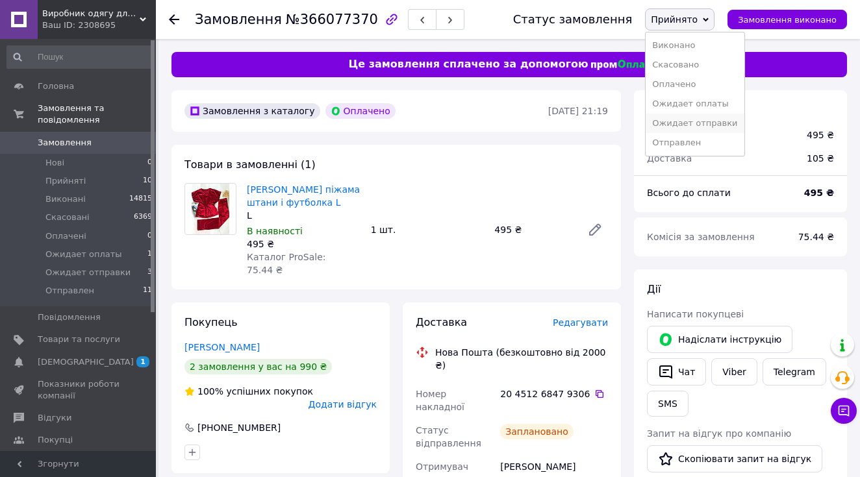
click at [720, 119] on li "Ожидает отправки" at bounding box center [695, 123] width 98 height 19
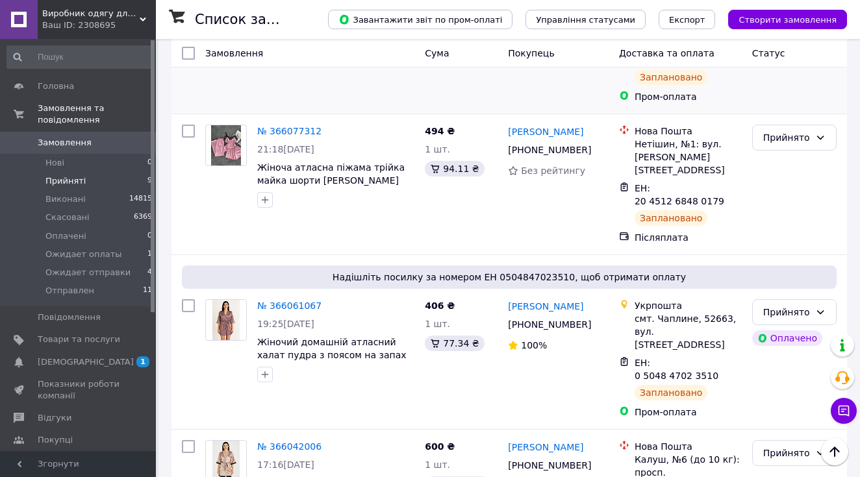
scroll to position [830, 0]
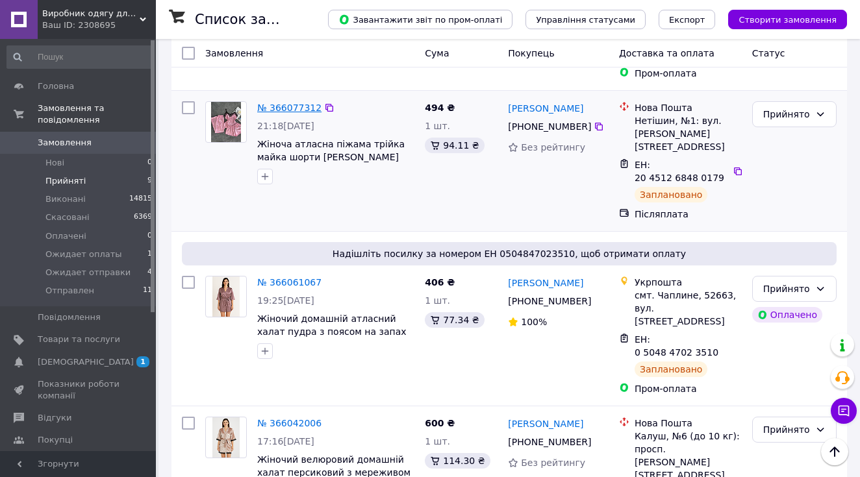
click at [286, 103] on link "№ 366077312" at bounding box center [289, 108] width 64 height 10
click at [283, 277] on link "№ 366061067" at bounding box center [289, 282] width 64 height 10
click at [280, 418] on link "№ 366042006" at bounding box center [289, 423] width 64 height 10
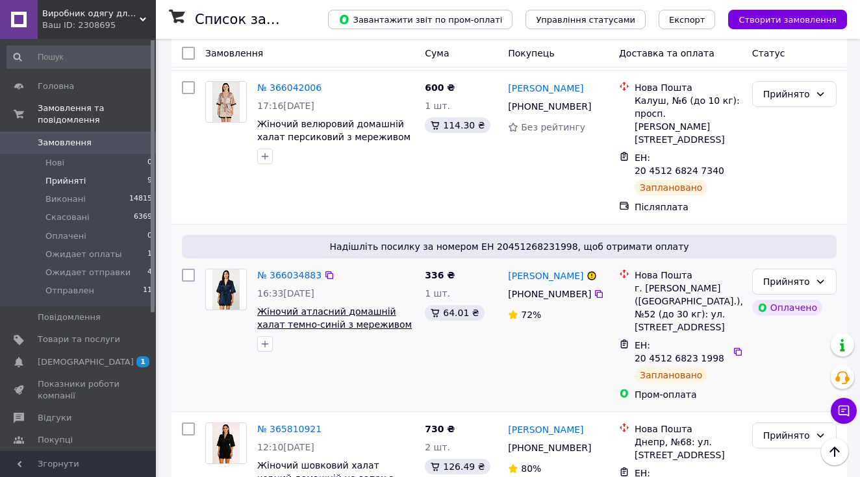
scroll to position [1170, 0]
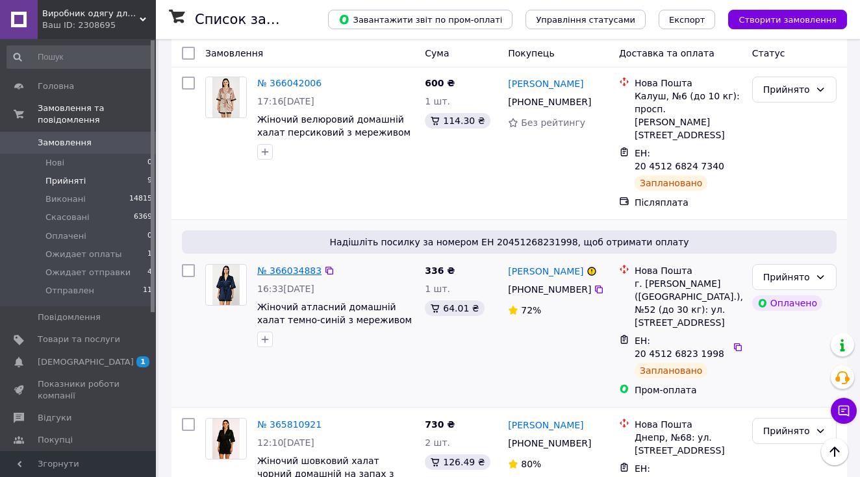
click at [293, 266] on link "№ 366034883" at bounding box center [289, 271] width 64 height 10
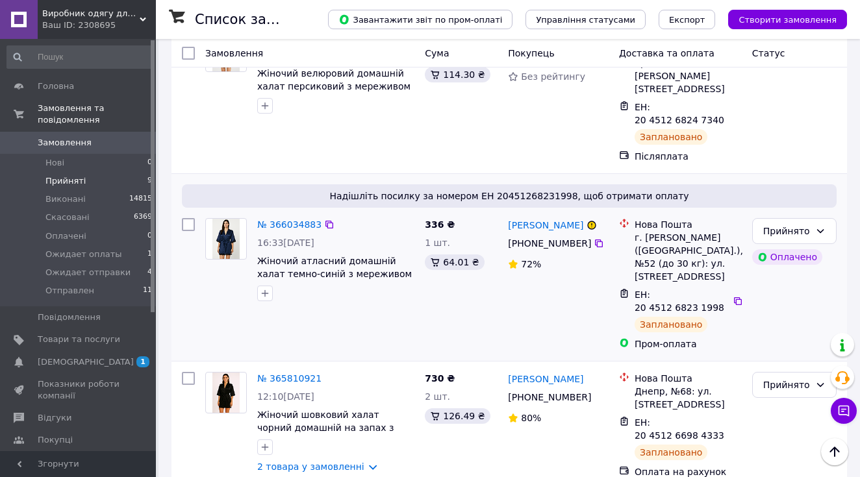
scroll to position [1215, 0]
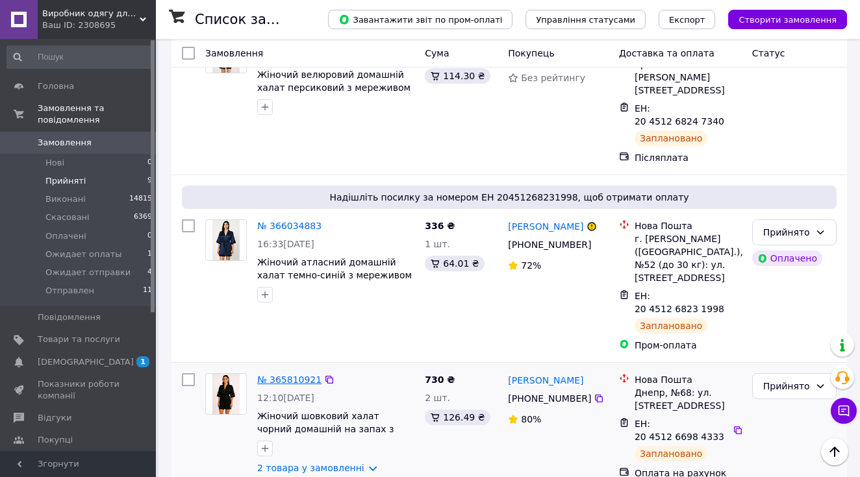
click at [296, 375] on link "№ 365810921" at bounding box center [289, 380] width 64 height 10
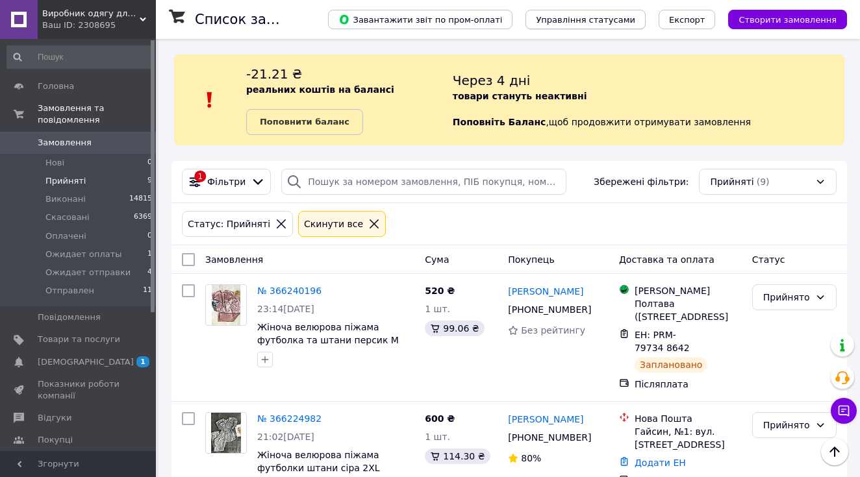
scroll to position [0, 0]
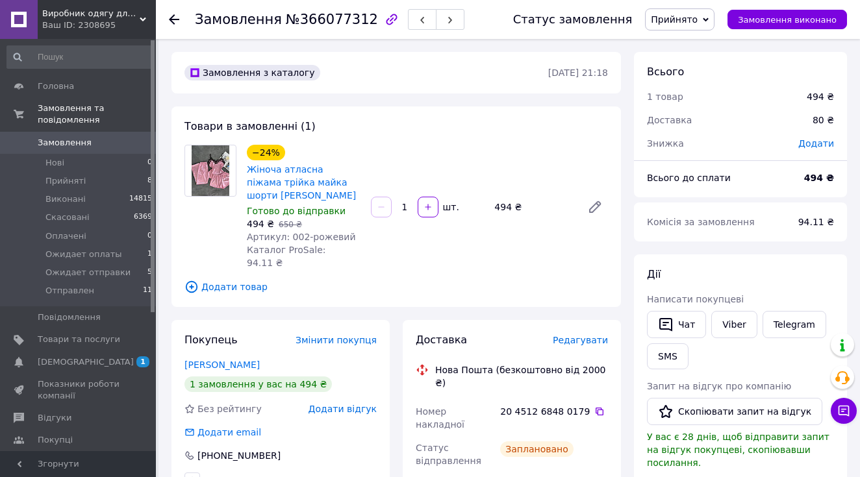
scroll to position [28, 0]
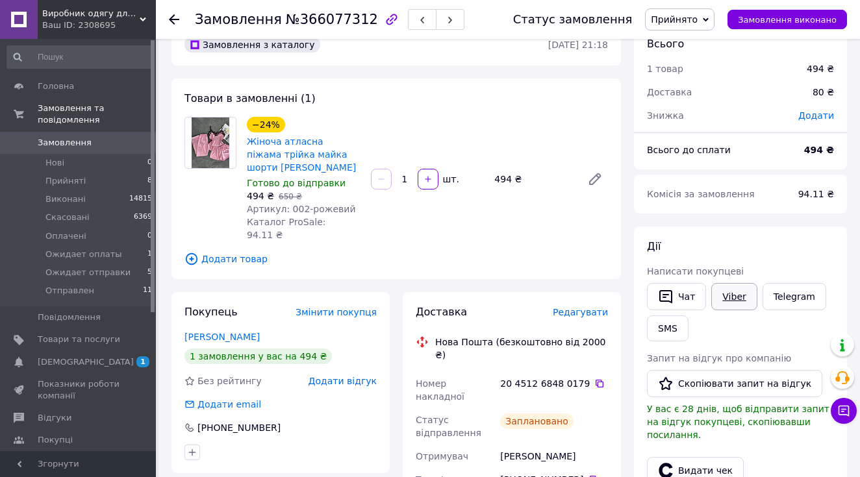
click at [729, 292] on link "Viber" at bounding box center [733, 296] width 45 height 27
click at [692, 283] on button "Чат" at bounding box center [676, 296] width 59 height 27
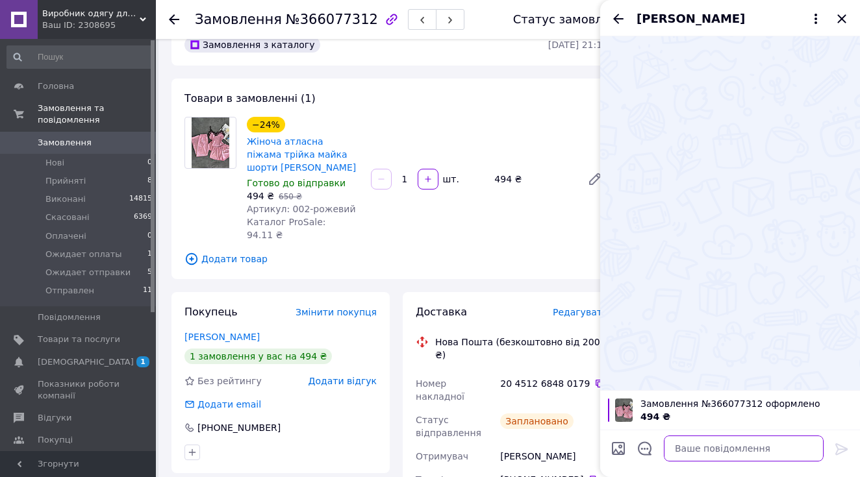
click at [730, 446] on textarea at bounding box center [744, 449] width 160 height 26
paste textarea "який розмір потрібно?"
type textarea "доброго вечора, який розмір потрібно?"
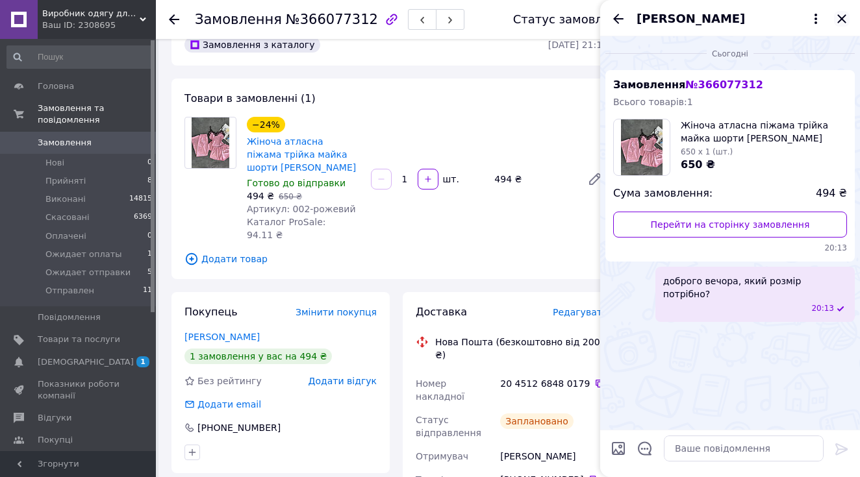
click at [846, 21] on icon "Закрити" at bounding box center [842, 19] width 16 height 16
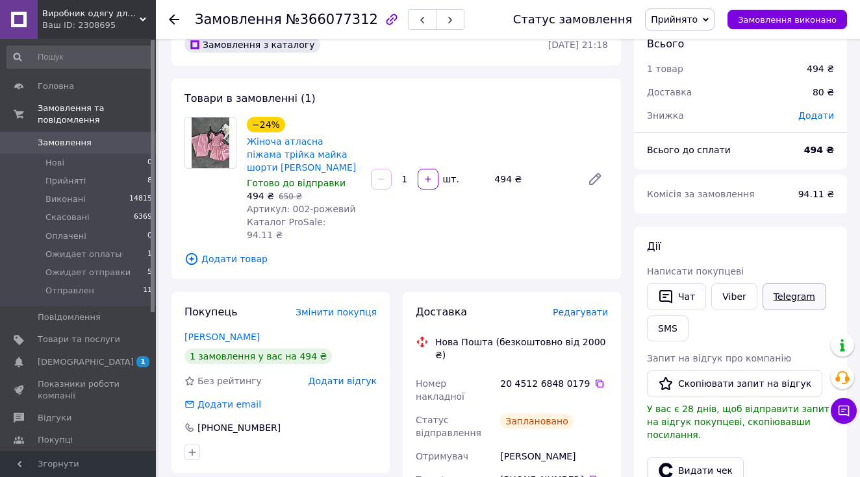
click at [785, 297] on link "Telegram" at bounding box center [795, 296] width 64 height 27
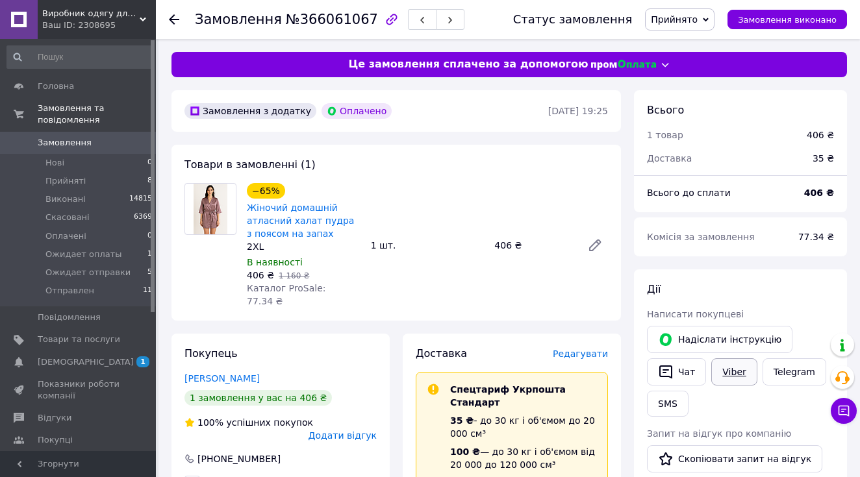
click at [740, 371] on link "Viber" at bounding box center [733, 372] width 45 height 27
drag, startPoint x: 261, startPoint y: 247, endPoint x: 246, endPoint y: 208, distance: 41.4
click at [247, 208] on div "−65% Жіночий домашній атласний халат пудра з поясом на запах 2XL" at bounding box center [304, 218] width 114 height 70
copy div "Жіночий домашній атласний халат пудра з поясом на запах 2XL"
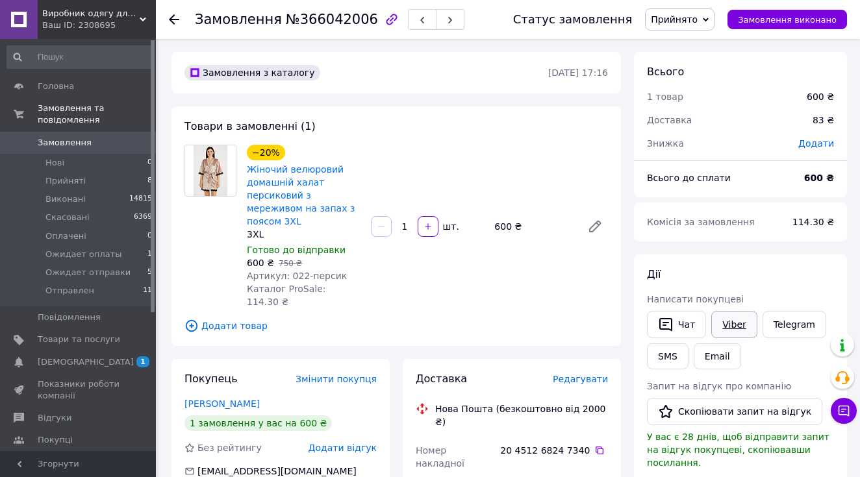
click at [727, 321] on link "Viber" at bounding box center [733, 324] width 45 height 27
click at [714, 17] on span "Прийнято" at bounding box center [679, 19] width 69 height 22
click at [726, 127] on li "Ожидает отправки" at bounding box center [695, 123] width 98 height 19
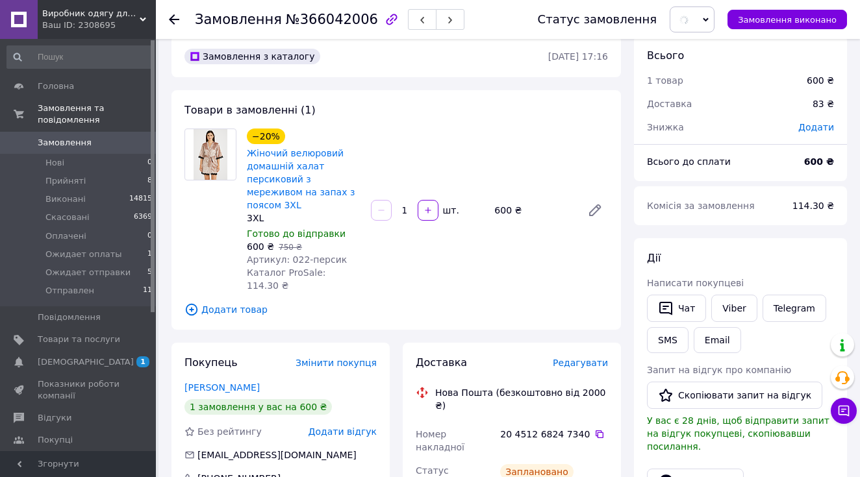
scroll to position [18, 0]
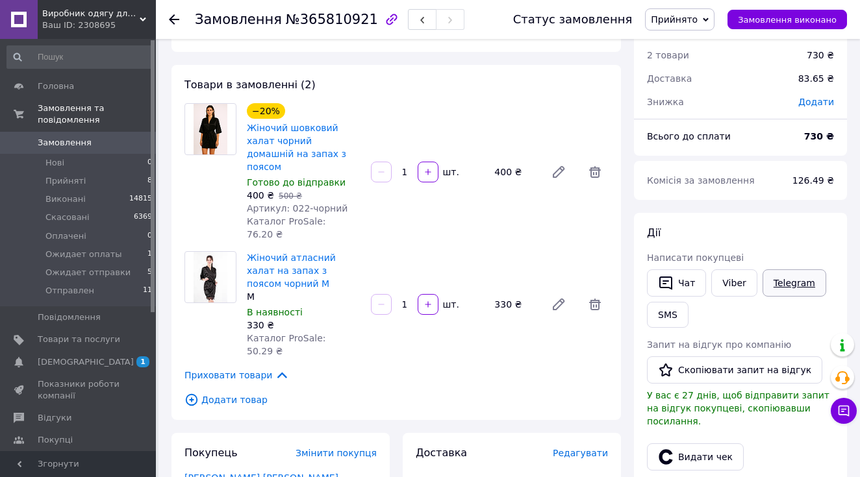
scroll to position [50, 0]
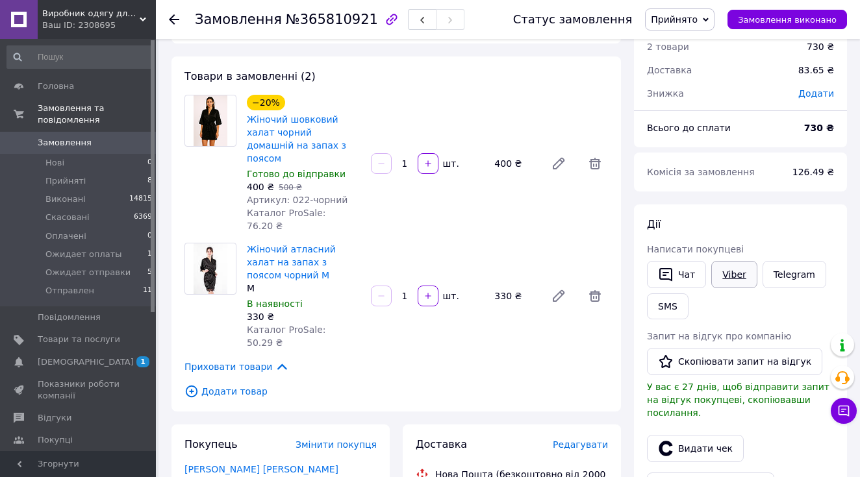
click at [738, 281] on link "Viber" at bounding box center [733, 274] width 45 height 27
click at [675, 275] on button "Чат" at bounding box center [676, 274] width 59 height 27
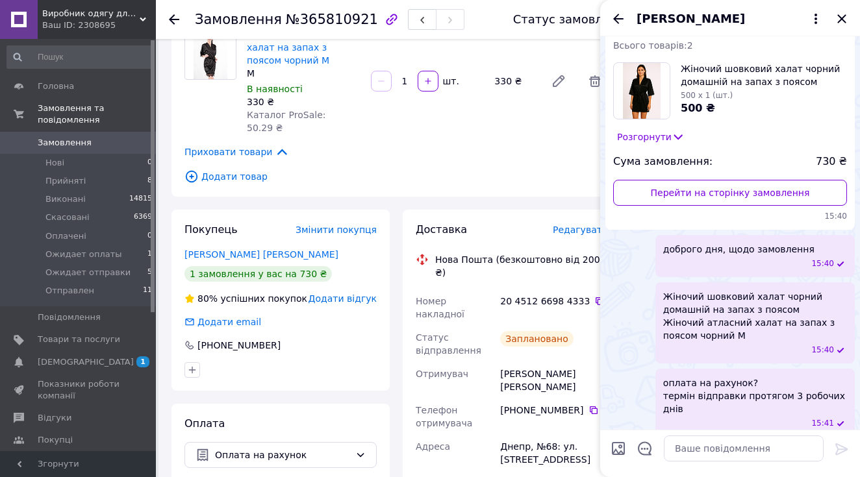
scroll to position [286, 0]
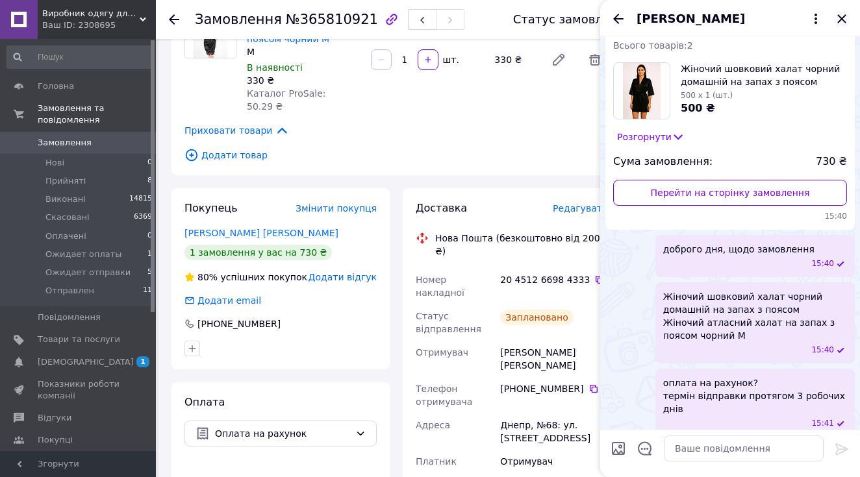
click at [842, 14] on icon "Закрити" at bounding box center [842, 19] width 16 height 16
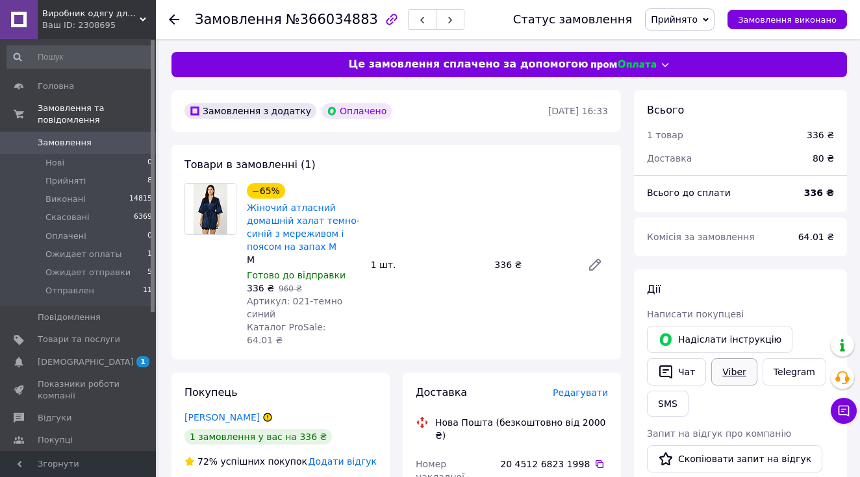
click at [739, 360] on link "Viber" at bounding box center [733, 372] width 45 height 27
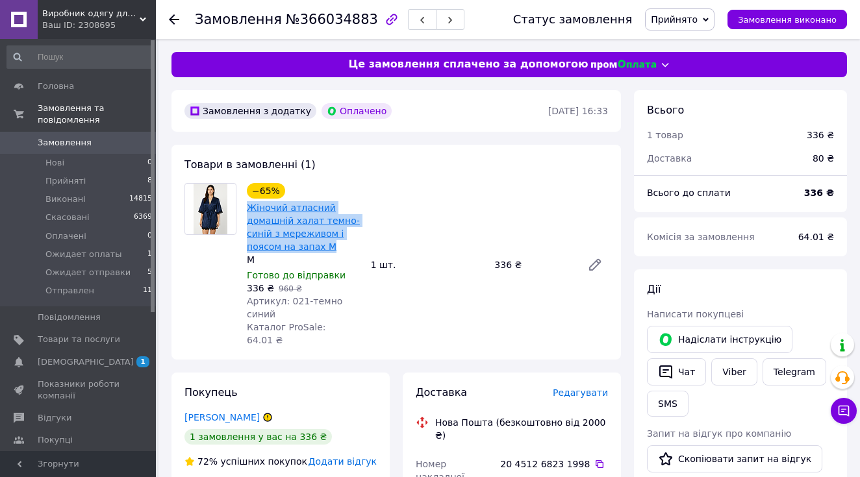
drag, startPoint x: 286, startPoint y: 247, endPoint x: 251, endPoint y: 210, distance: 51.4
click at [251, 210] on span "Жіночий атласний домашній халат темно-синій з мереживом і поясом на запах M" at bounding box center [304, 227] width 114 height 52
copy link "Жіночий атласний домашній халат темно-синій з мереживом і поясом на запах M"
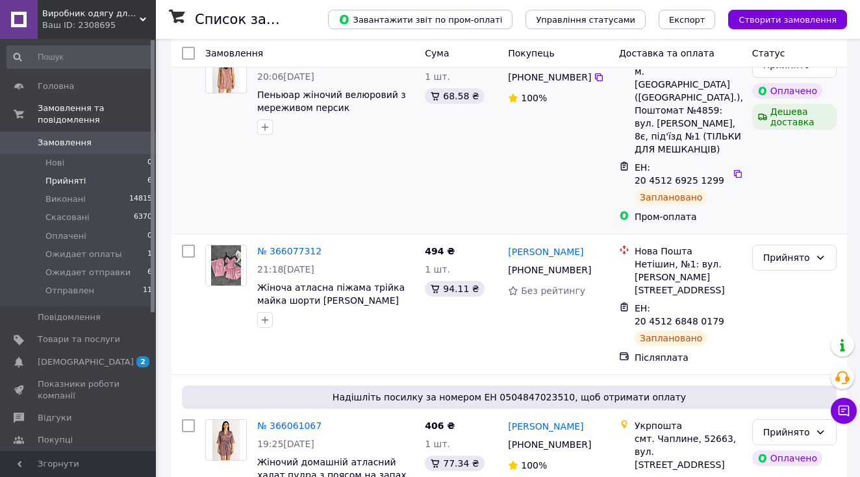
scroll to position [289, 0]
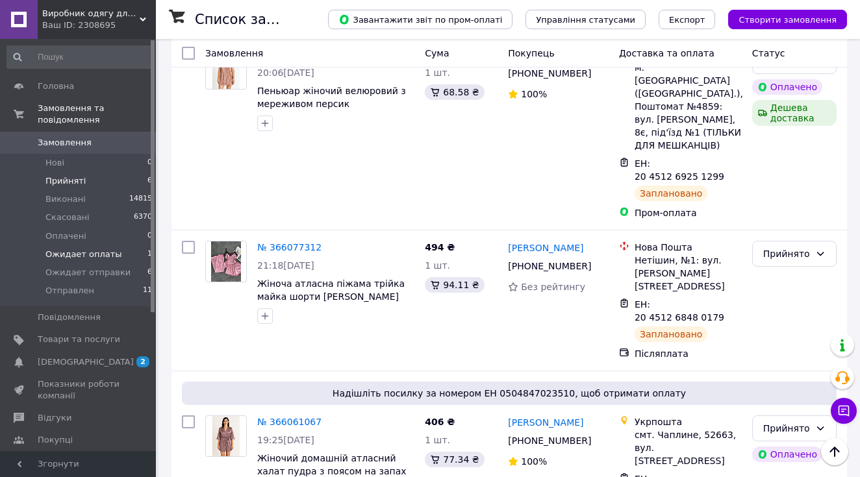
click at [105, 251] on span "Ожидает оплаты" at bounding box center [83, 255] width 77 height 12
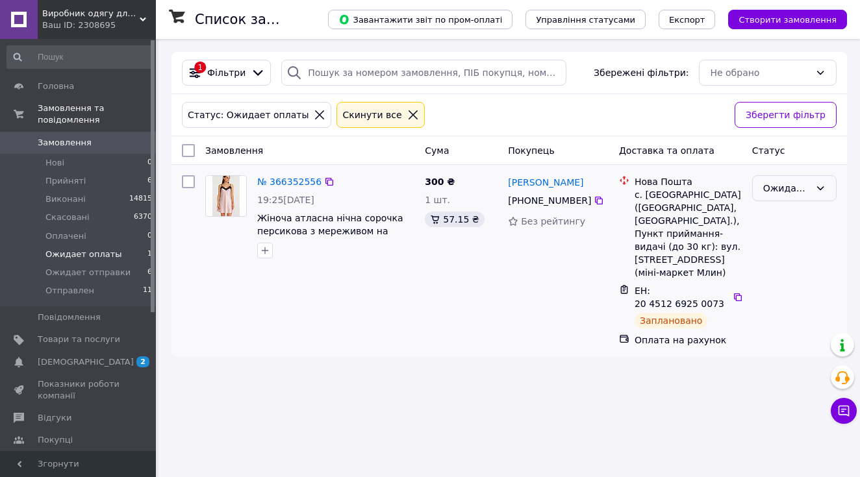
click at [807, 177] on div "Ожидает оплаты" at bounding box center [794, 188] width 84 height 26
click at [798, 277] on li "Ожидает отправки" at bounding box center [794, 275] width 83 height 36
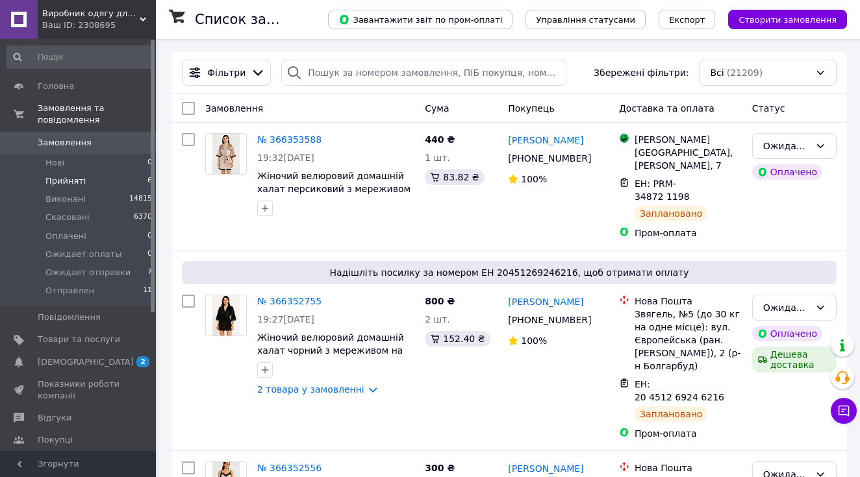
click at [131, 175] on li "Прийняті 6" at bounding box center [80, 181] width 160 height 18
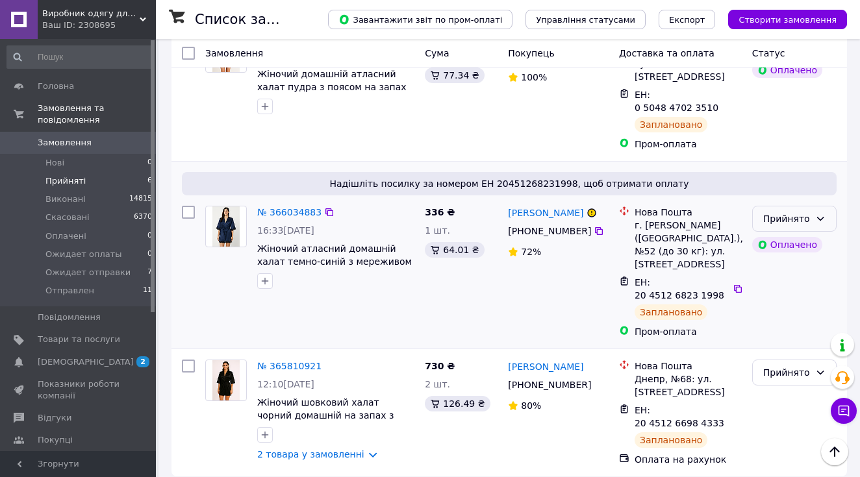
scroll to position [673, 0]
click at [785, 212] on div "Прийнято" at bounding box center [786, 219] width 47 height 14
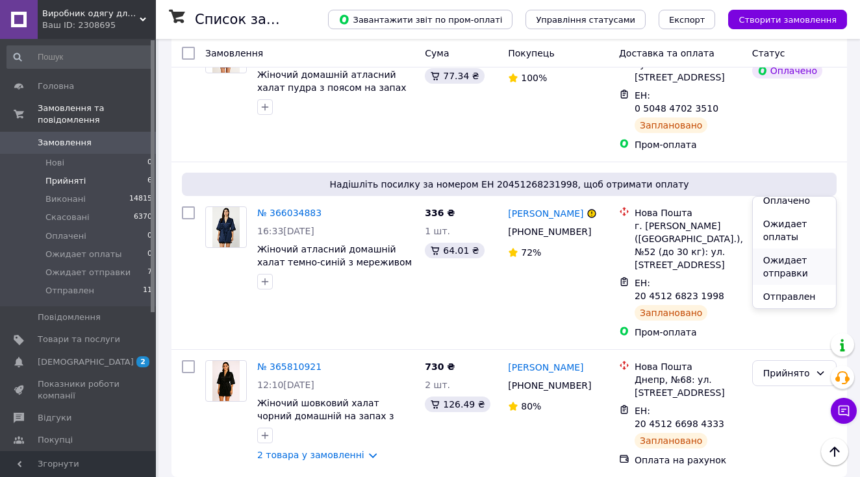
scroll to position [55, 0]
click at [803, 264] on li "Ожидает отправки" at bounding box center [794, 267] width 83 height 36
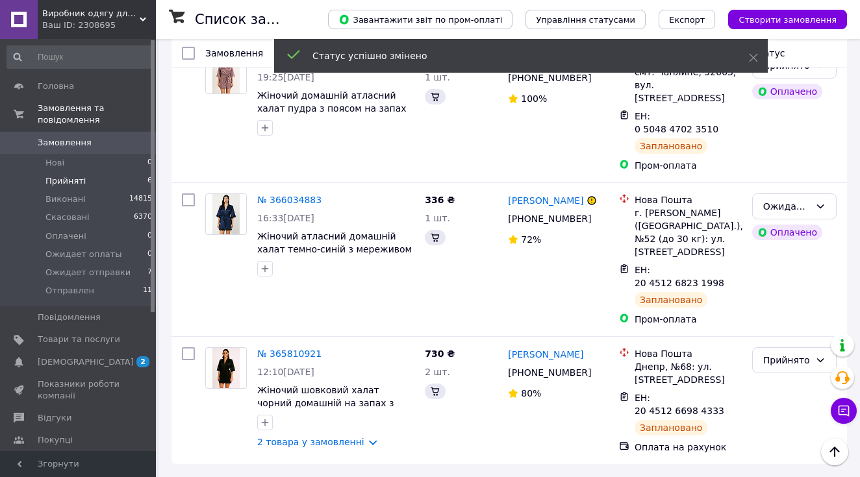
scroll to position [572, 0]
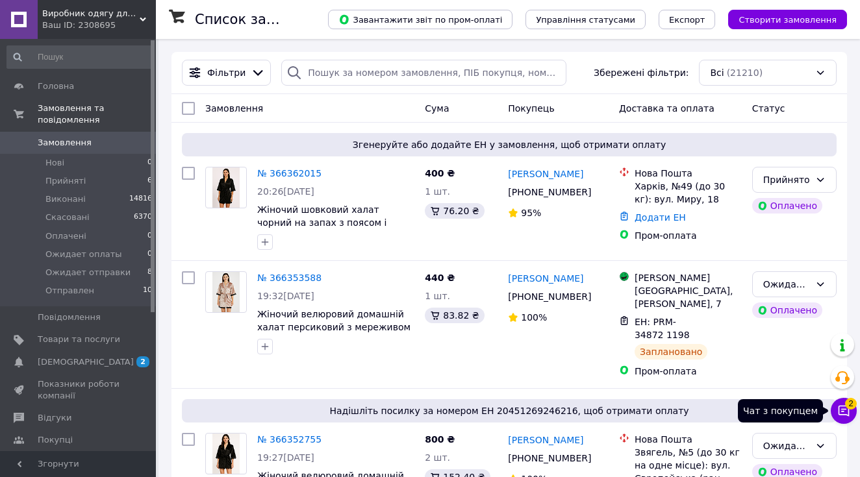
click at [843, 411] on icon at bounding box center [844, 411] width 11 height 11
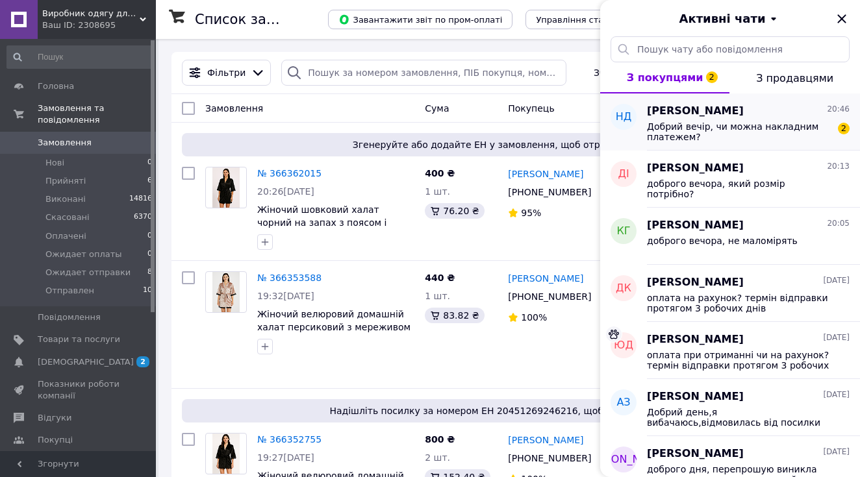
click at [724, 114] on span "Наташа Довгань" at bounding box center [695, 111] width 97 height 15
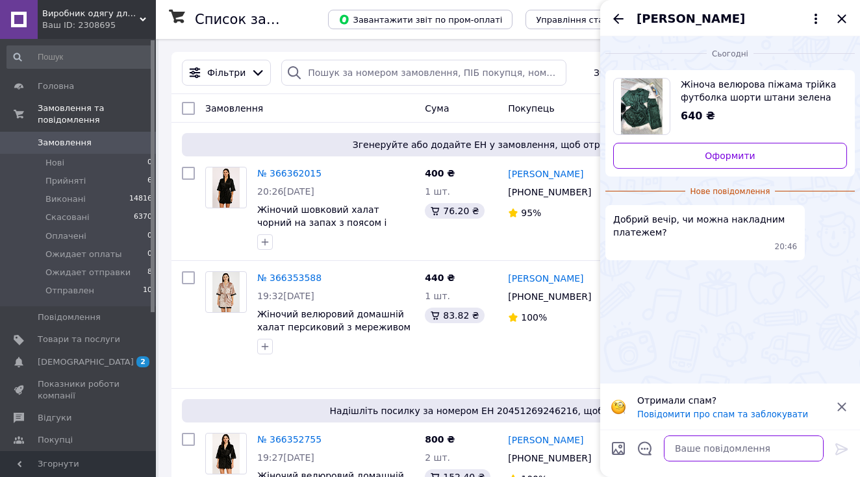
click at [700, 446] on textarea at bounding box center [744, 449] width 160 height 26
type textarea "доброго вечора, так"
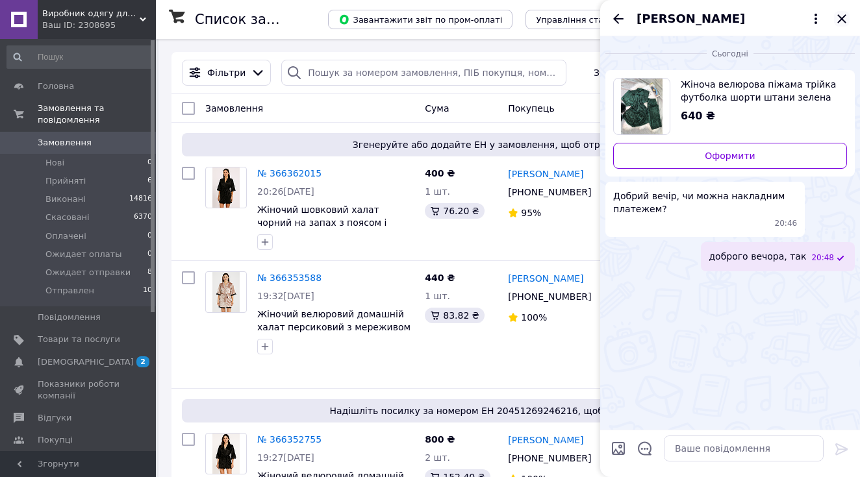
click at [839, 21] on icon "Закрити" at bounding box center [841, 18] width 8 height 8
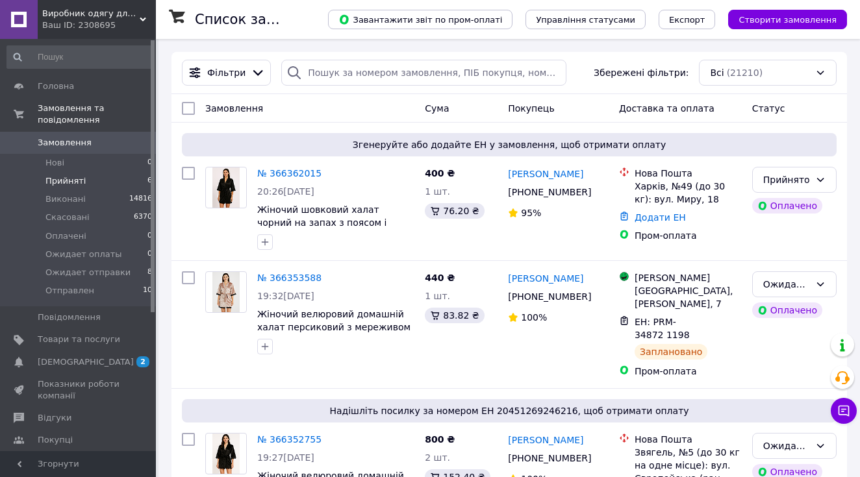
click at [138, 181] on li "Прийняті 6" at bounding box center [80, 181] width 160 height 18
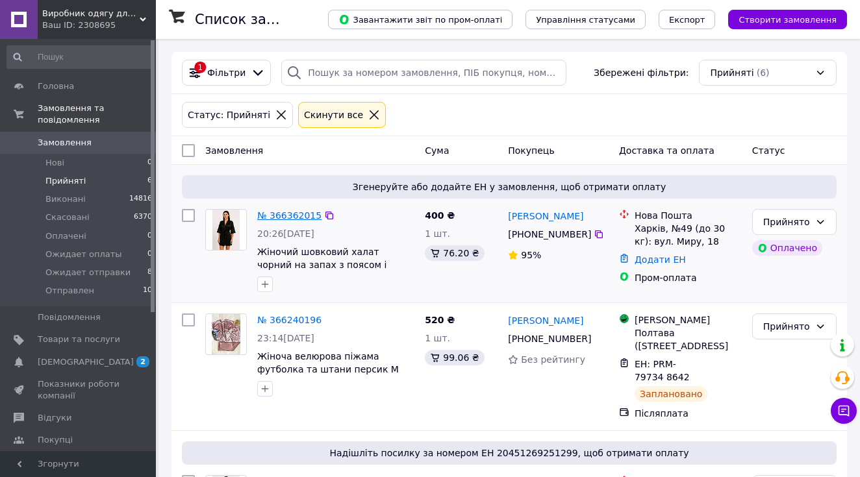
click at [281, 216] on link "№ 366362015" at bounding box center [289, 215] width 64 height 10
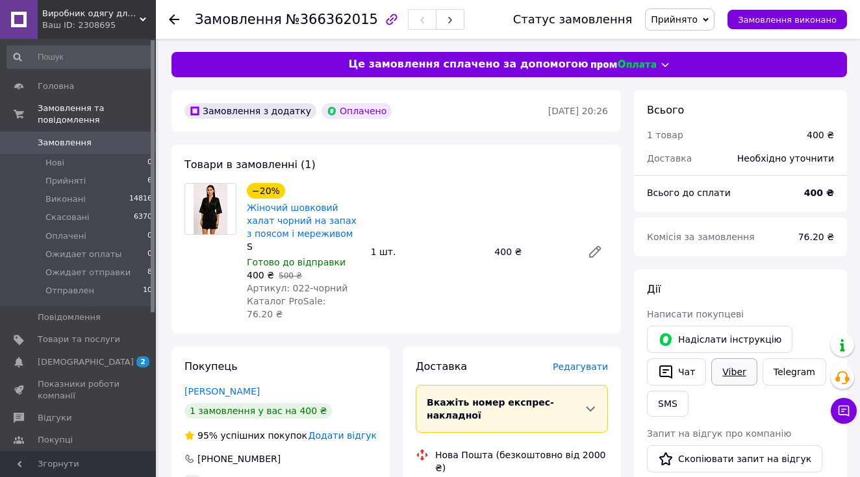
click at [726, 368] on link "Viber" at bounding box center [733, 372] width 45 height 27
drag, startPoint x: 262, startPoint y: 243, endPoint x: 249, endPoint y: 204, distance: 40.9
click at [250, 204] on div "−20% Жіночий шовковий халат чорний на запах з поясом і мереживом S" at bounding box center [304, 218] width 114 height 70
copy div "Жіночий шовковий халат чорний на запах з поясом і мереживом S"
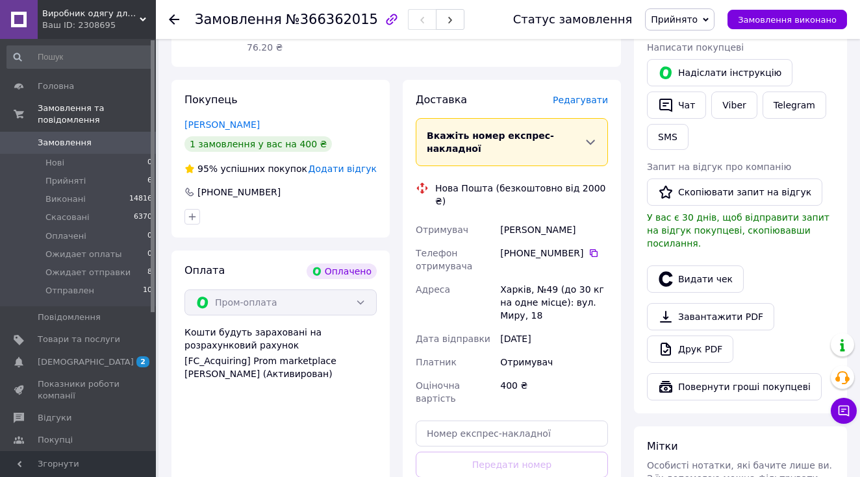
scroll to position [286, 0]
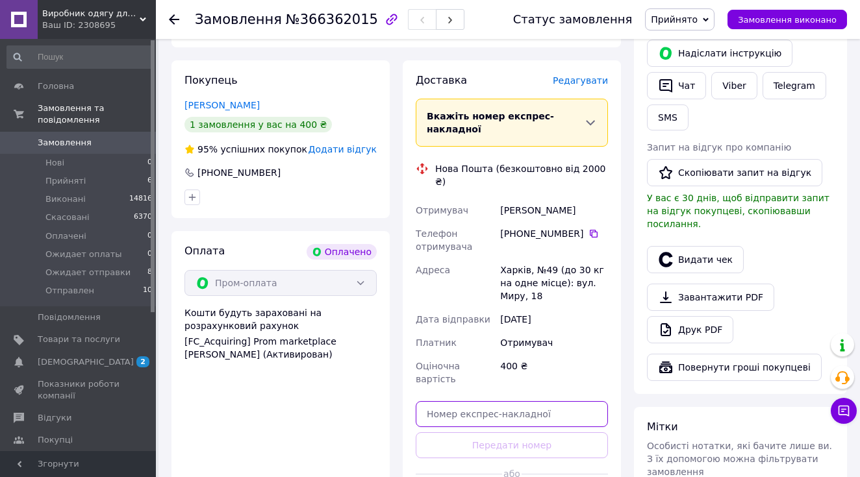
click at [514, 401] on input "text" at bounding box center [512, 414] width 192 height 26
paste input "20451269263869"
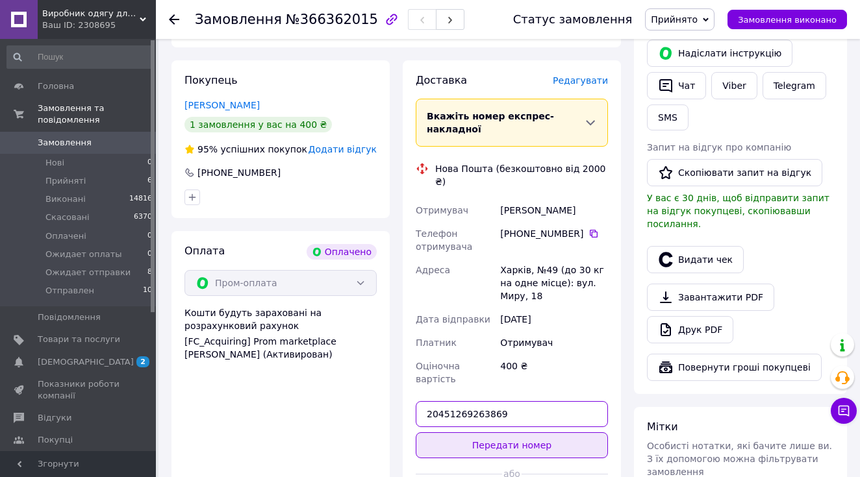
type input "20451269263869"
click at [515, 433] on button "Передати номер" at bounding box center [512, 446] width 192 height 26
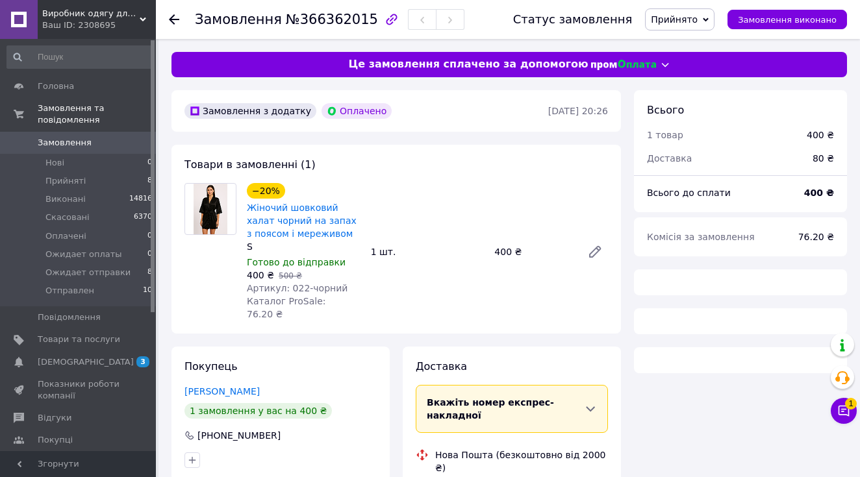
click at [843, 414] on icon at bounding box center [844, 411] width 11 height 11
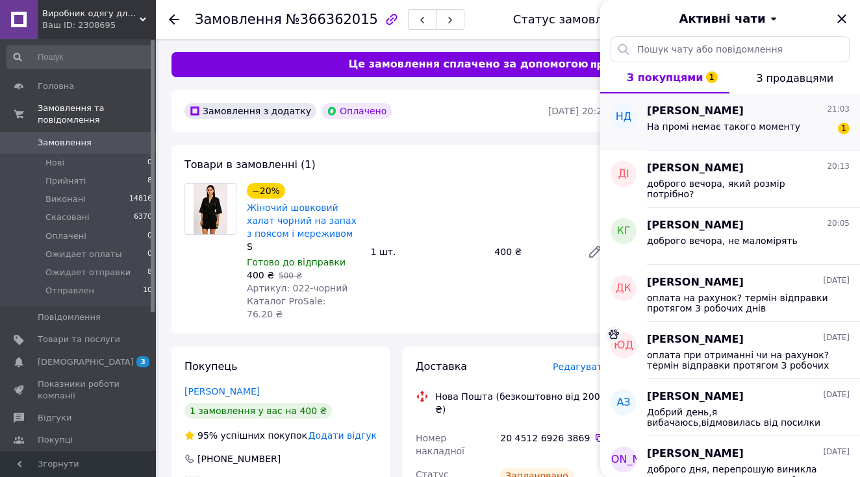
click at [748, 121] on span "На промі немає такого моменту" at bounding box center [723, 126] width 153 height 10
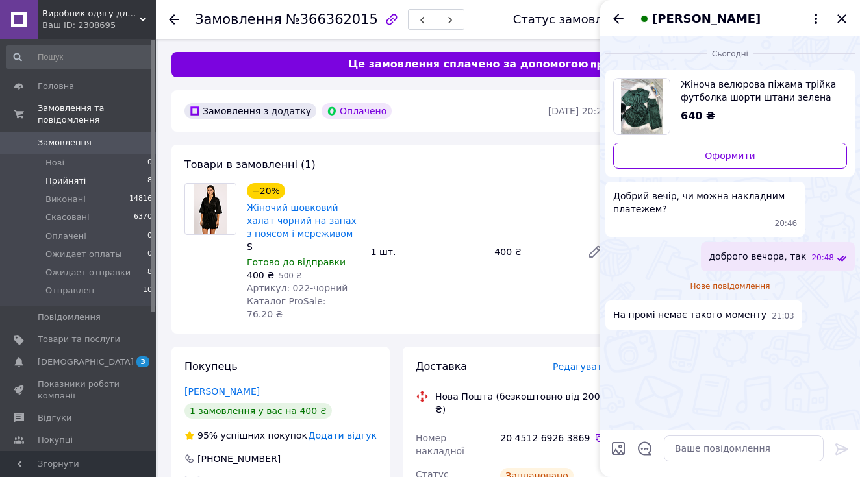
click at [82, 181] on span "Прийняті" at bounding box center [65, 181] width 40 height 12
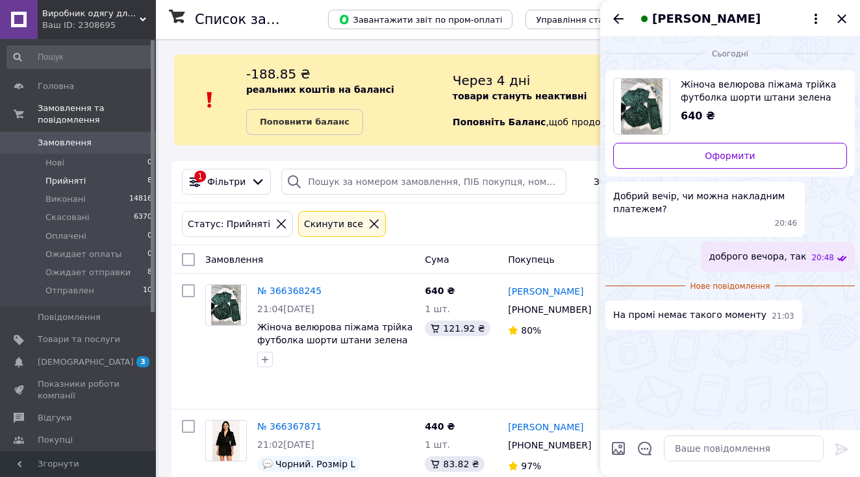
click at [843, 21] on icon "Закрити" at bounding box center [842, 19] width 16 height 16
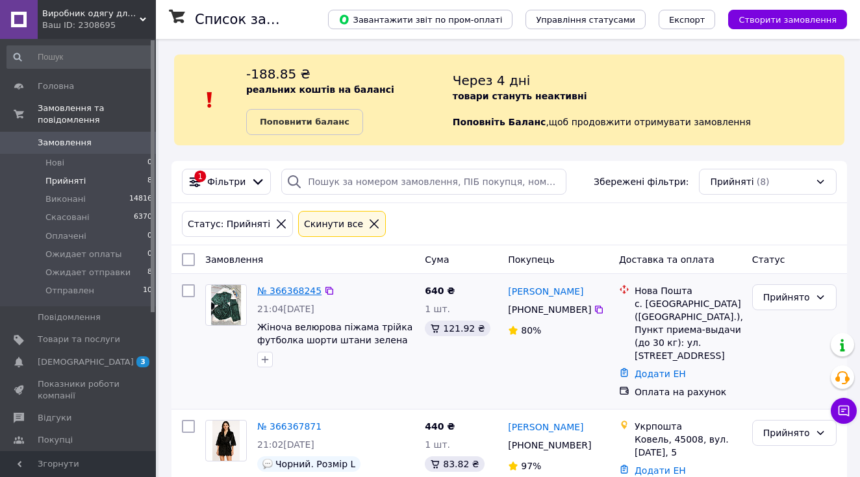
click at [291, 290] on link "№ 366368245" at bounding box center [289, 291] width 64 height 10
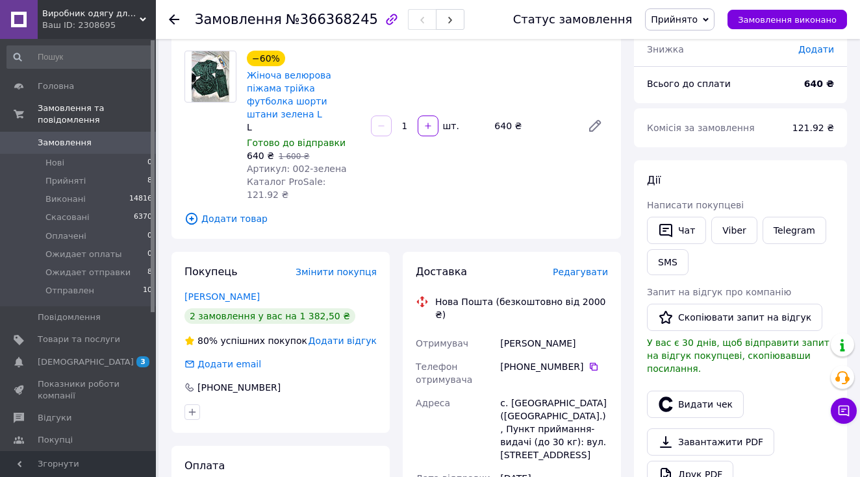
scroll to position [100, 0]
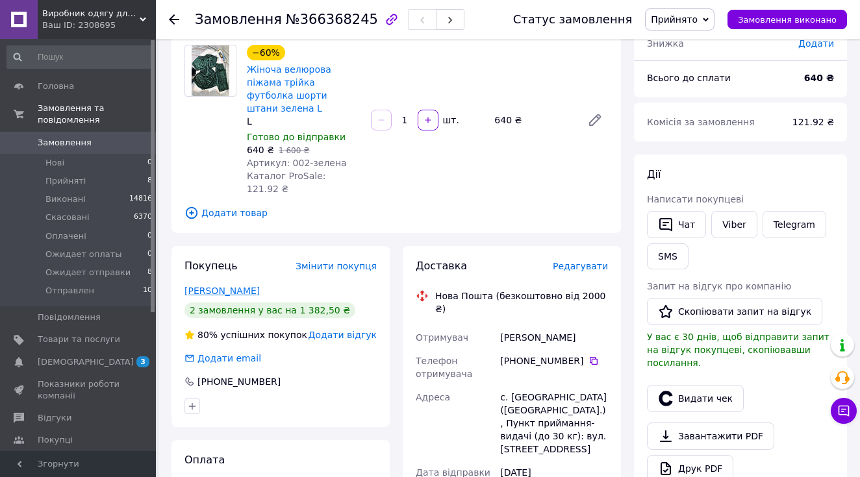
click at [226, 286] on link "[PERSON_NAME]" at bounding box center [221, 291] width 75 height 10
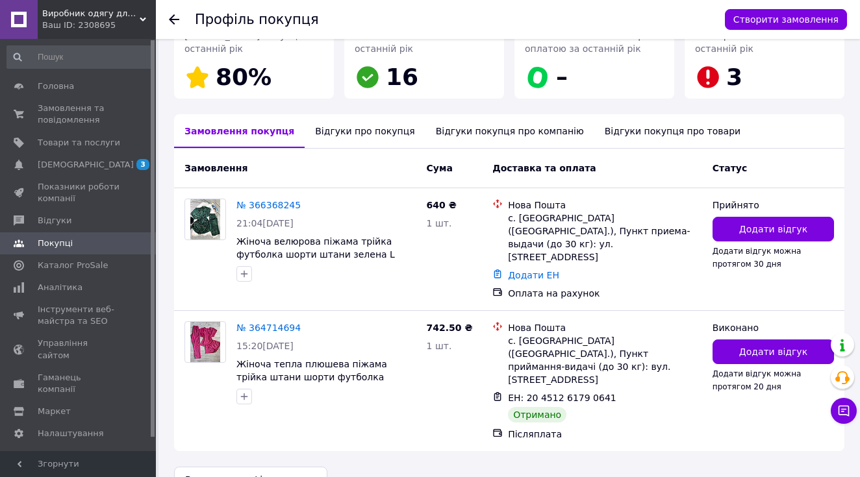
scroll to position [245, 0]
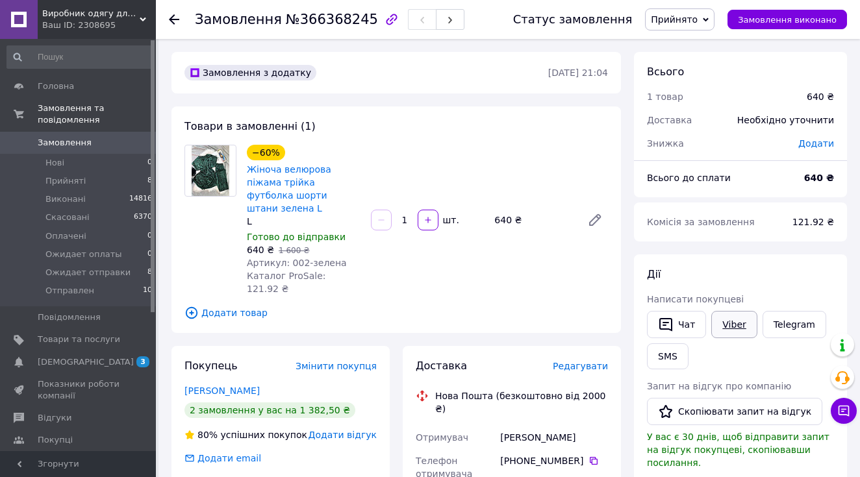
click at [731, 324] on link "Viber" at bounding box center [733, 324] width 45 height 27
drag, startPoint x: 323, startPoint y: 203, endPoint x: 249, endPoint y: 163, distance: 84.3
click at [249, 163] on div "−60% Жіноча велюрова піжама трійка футболка шорти штани зелена L L" at bounding box center [304, 186] width 114 height 83
copy div "Жіноча велюрова піжама трійка футболка шорти штани зелена L L"
click at [219, 1] on div "Замовлення №366368245" at bounding box center [341, 19] width 292 height 39
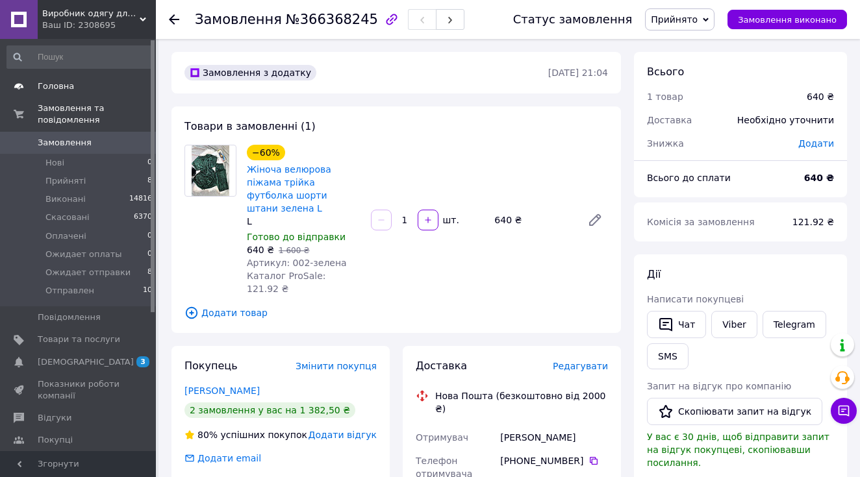
click at [71, 87] on span "Головна" at bounding box center [56, 87] width 36 height 12
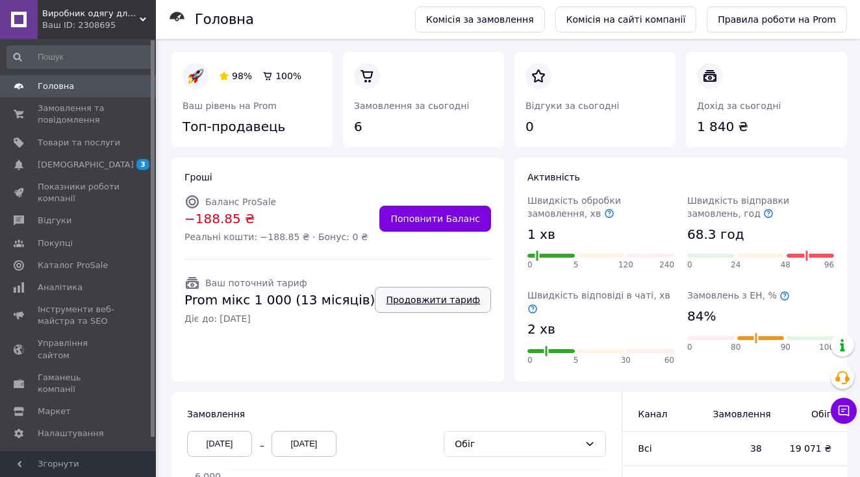
scroll to position [15, 0]
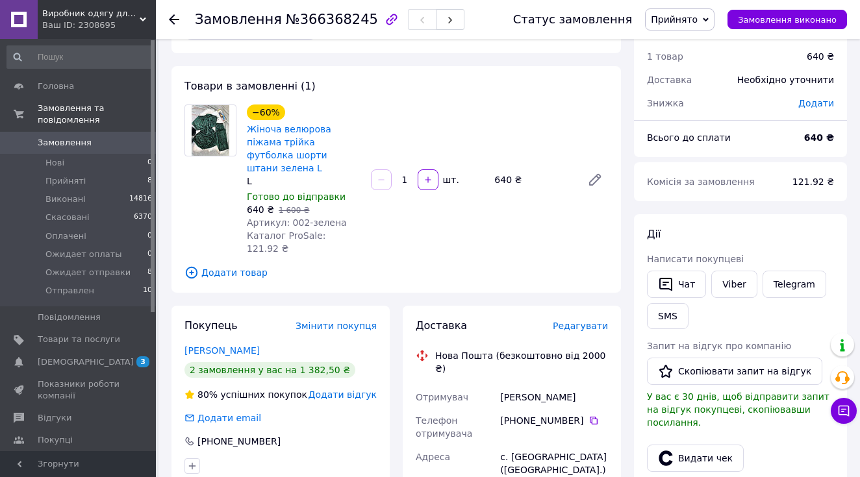
scroll to position [89, 0]
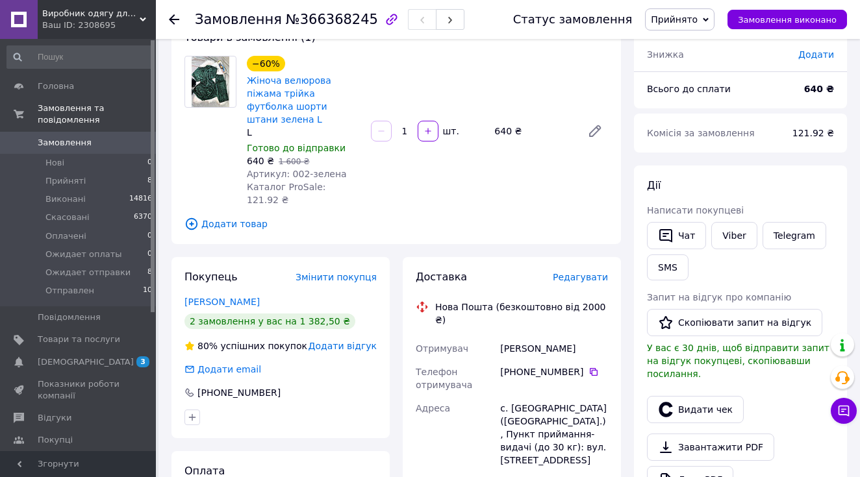
click at [689, 25] on span "Прийнято" at bounding box center [679, 19] width 69 height 22
click at [727, 120] on li "Ожидает отправки" at bounding box center [695, 123] width 98 height 19
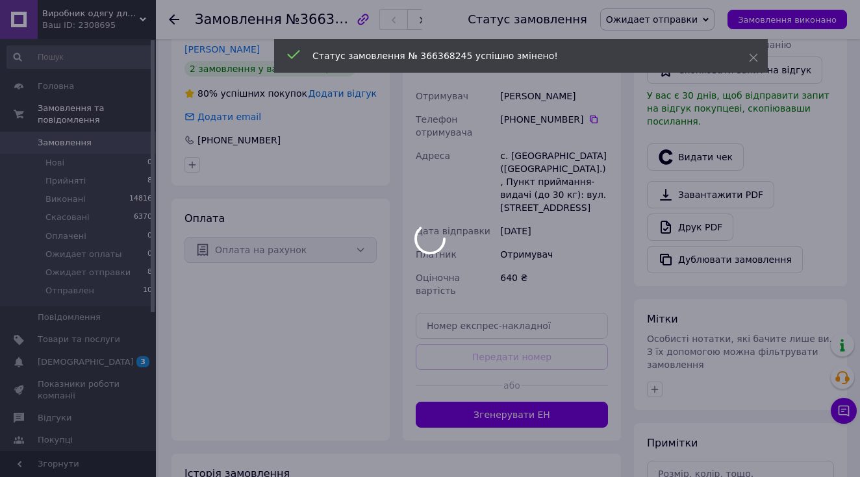
scroll to position [343, 0]
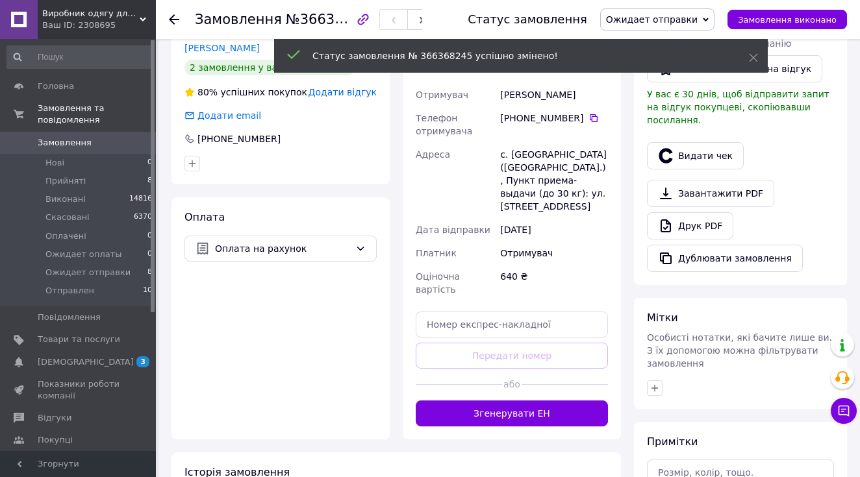
click at [379, 226] on div "Оплата Оплата на рахунок" at bounding box center [280, 318] width 218 height 242
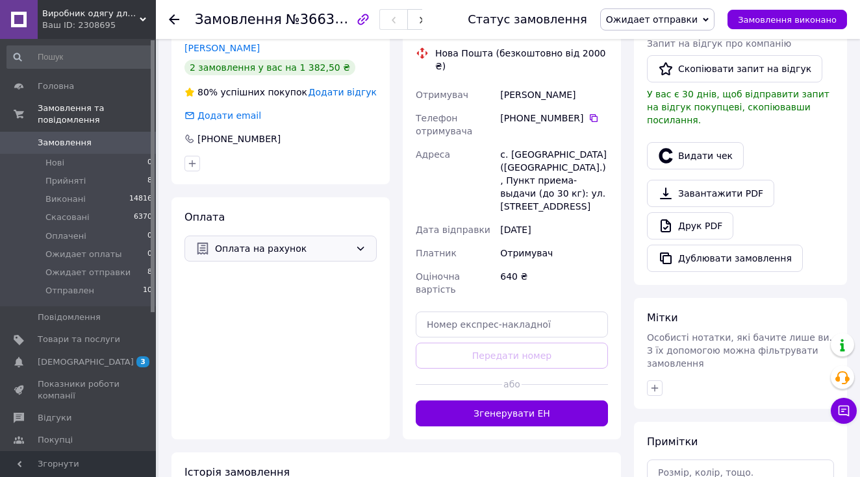
click at [362, 244] on icon at bounding box center [360, 249] width 10 height 10
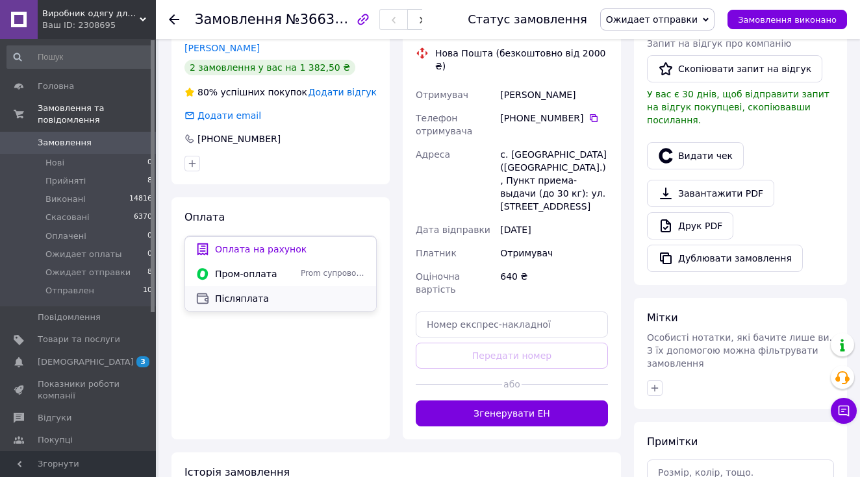
click at [323, 297] on span "Післяплата" at bounding box center [290, 298] width 151 height 13
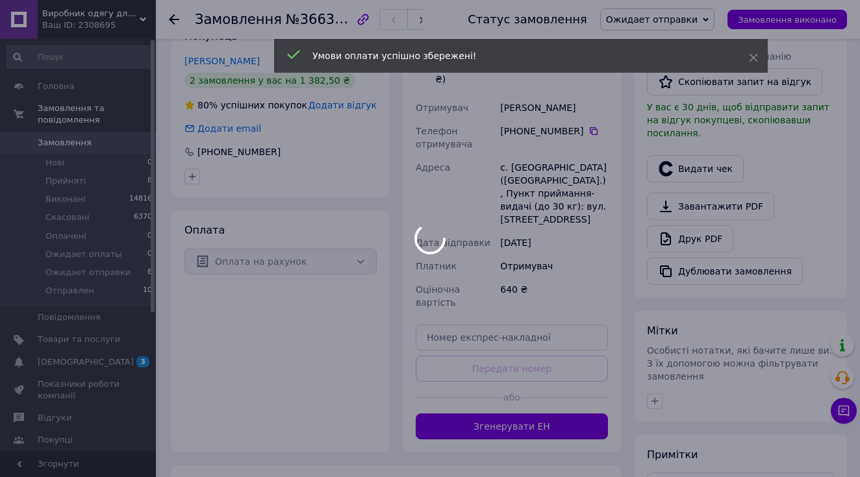
scroll to position [331, 0]
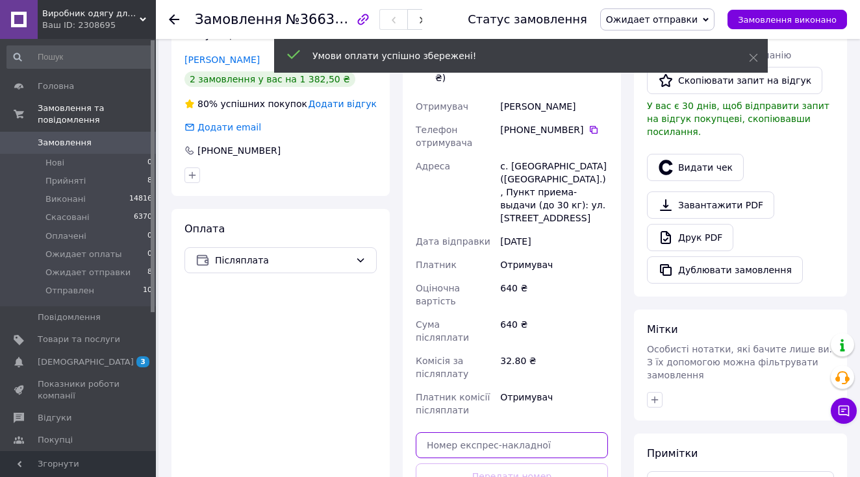
click at [508, 433] on input "text" at bounding box center [512, 446] width 192 height 26
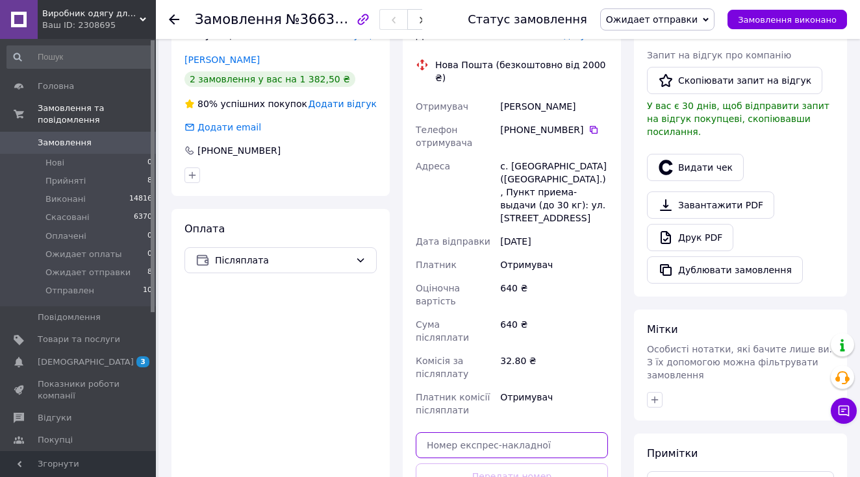
paste input "20451269269895"
type input "20451269269895"
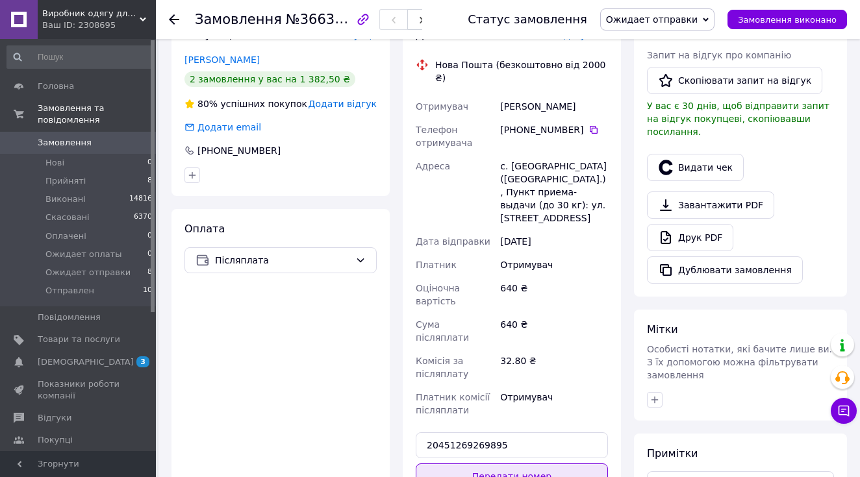
click at [511, 464] on button "Передати номер" at bounding box center [512, 477] width 192 height 26
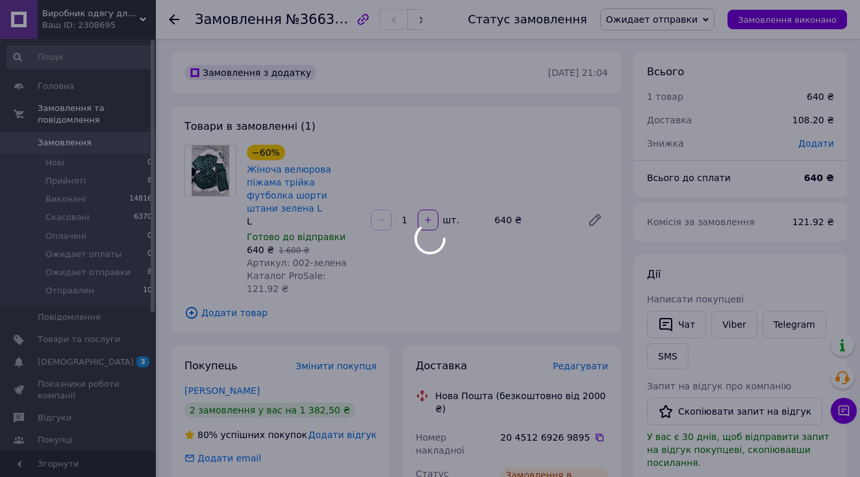
scroll to position [0, 0]
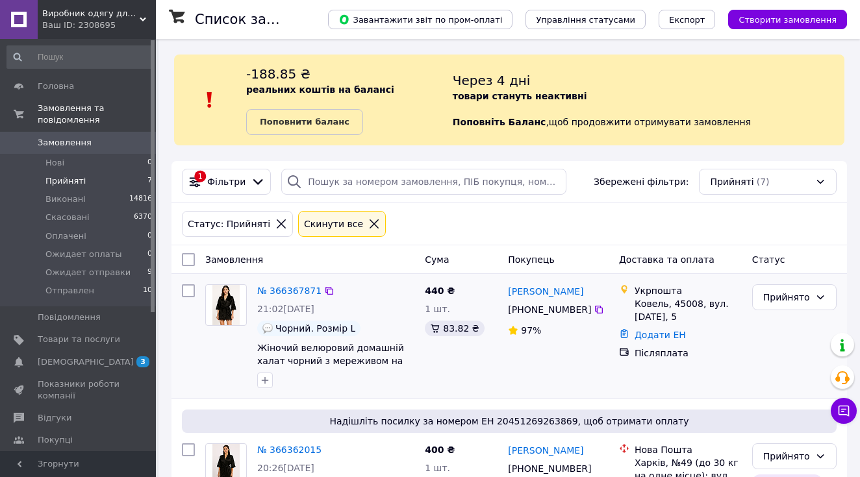
scroll to position [7, 0]
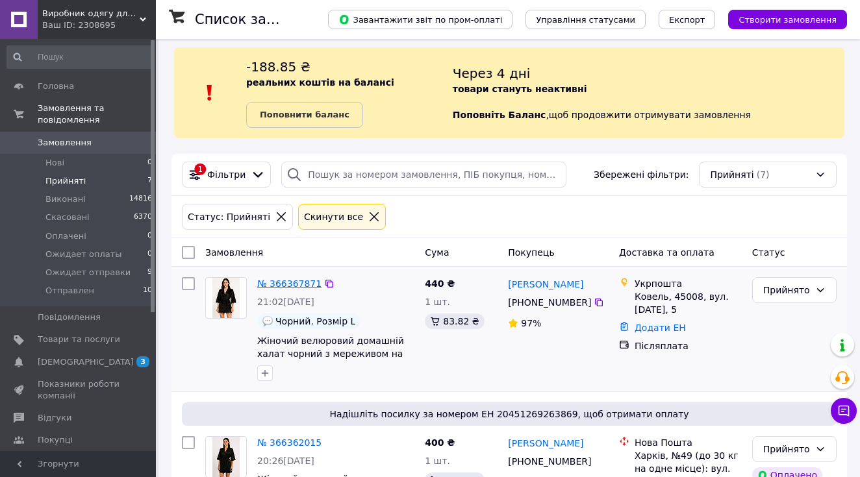
click at [288, 284] on link "№ 366367871" at bounding box center [289, 284] width 64 height 10
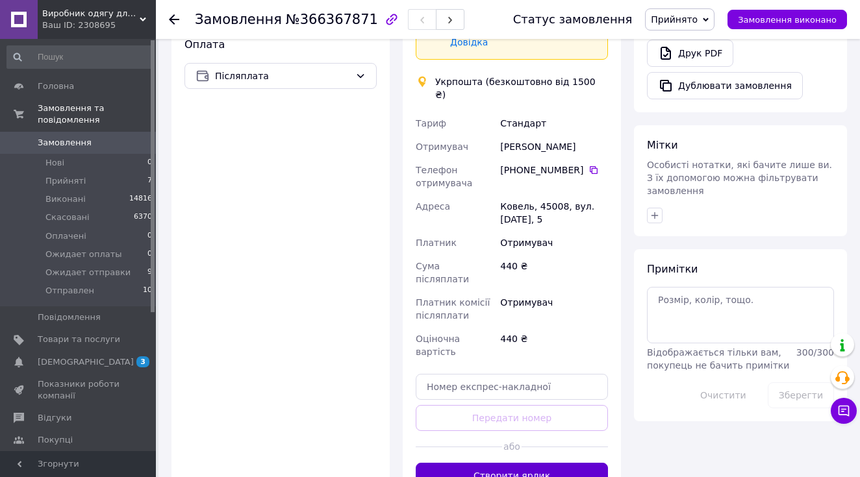
click at [458, 463] on button "Створити ярлик" at bounding box center [512, 476] width 192 height 26
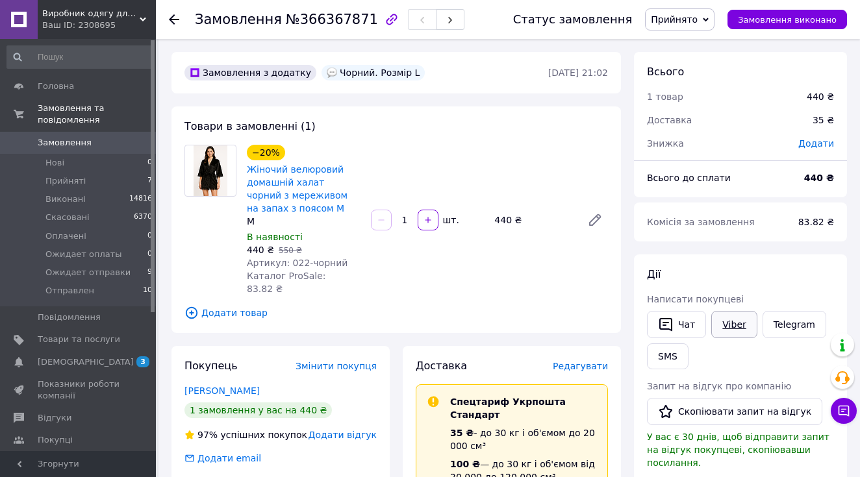
click at [734, 322] on link "Viber" at bounding box center [733, 324] width 45 height 27
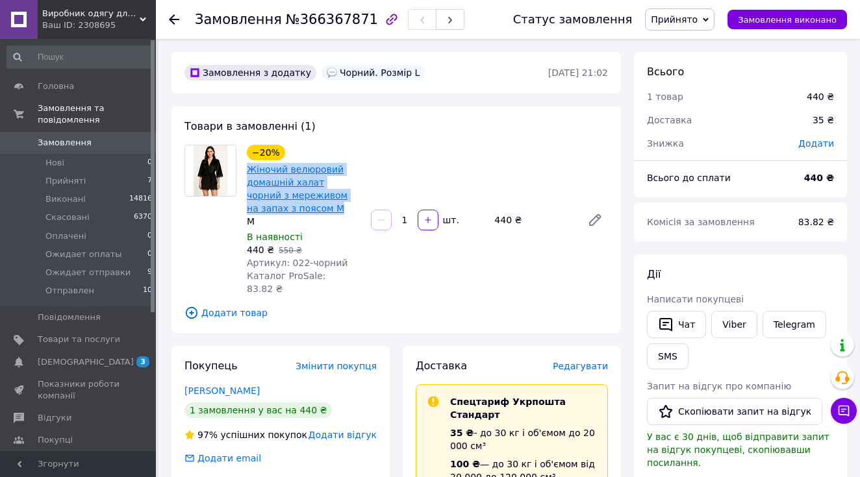
drag, startPoint x: 304, startPoint y: 211, endPoint x: 247, endPoint y: 170, distance: 70.7
click at [247, 170] on span "Жіночий велюровий домашній халат чорний з мереживом на запах з поясом M" at bounding box center [304, 189] width 114 height 52
copy link "Жіночий велюровий домашній халат чорний з мереживом на запах з поясом M"
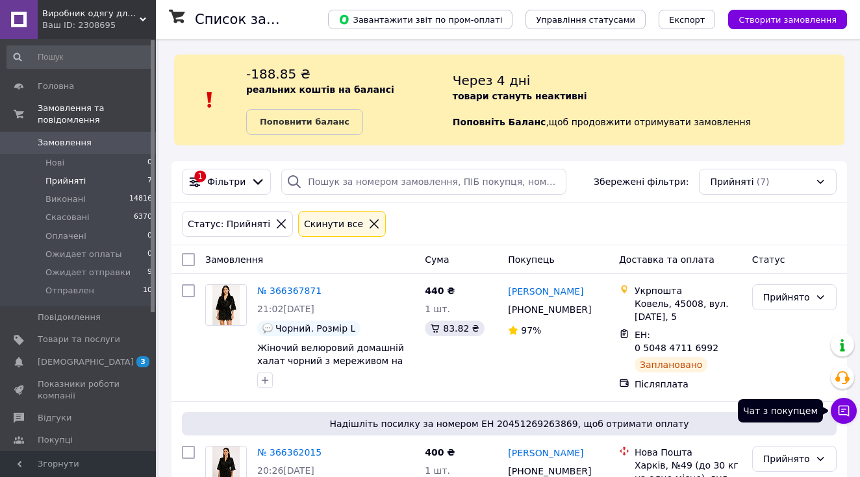
click at [840, 420] on button "Чат з покупцем" at bounding box center [844, 411] width 26 height 26
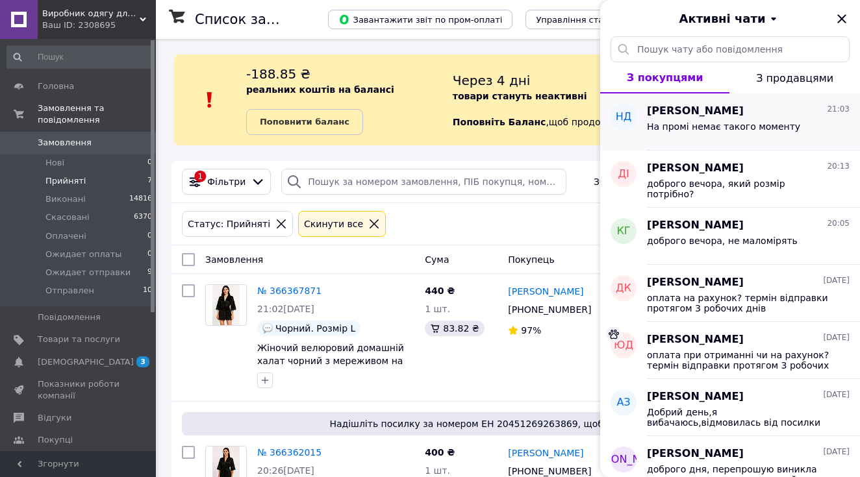
click at [728, 127] on span "На промі немає такого моменту" at bounding box center [723, 126] width 153 height 10
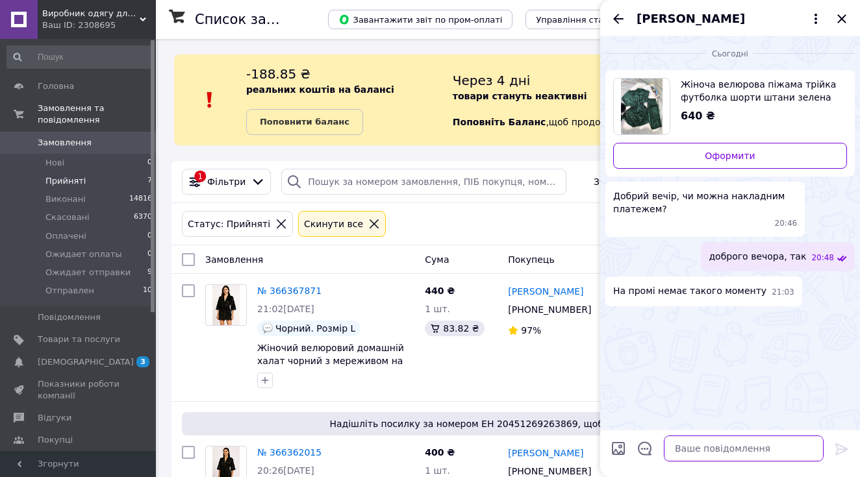
click at [692, 458] on textarea at bounding box center [744, 449] width 160 height 26
type textarea "."
click at [842, 449] on icon at bounding box center [842, 450] width 16 height 16
click at [616, 16] on icon "Назад" at bounding box center [618, 19] width 10 height 10
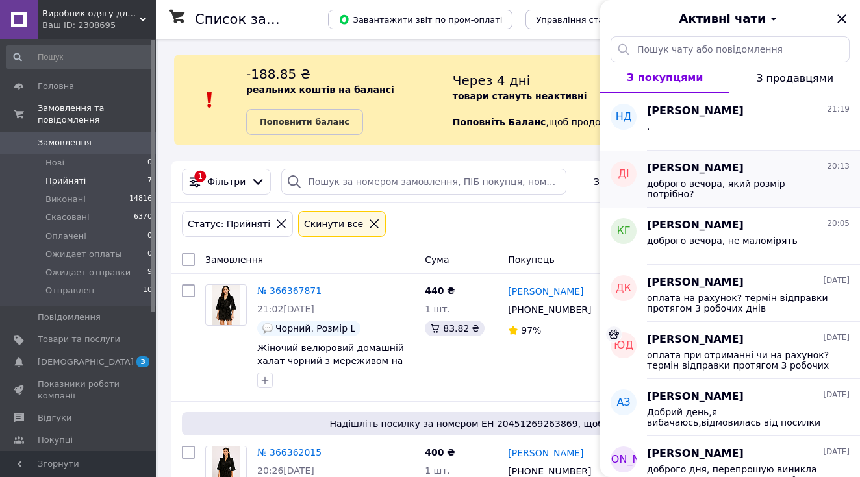
click at [660, 184] on span "доброго вечора, який розмір потрібно?" at bounding box center [739, 189] width 184 height 21
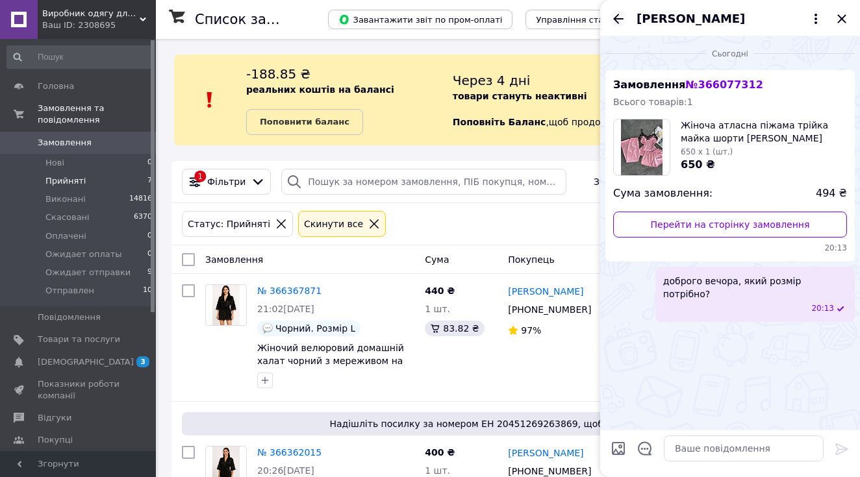
click at [620, 12] on icon "Назад" at bounding box center [619, 19] width 16 height 16
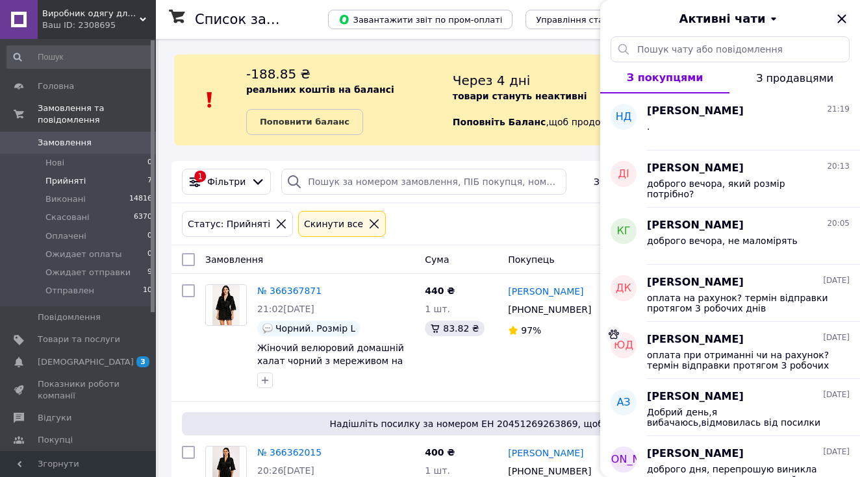
click at [843, 19] on icon "Закрити" at bounding box center [842, 19] width 16 height 16
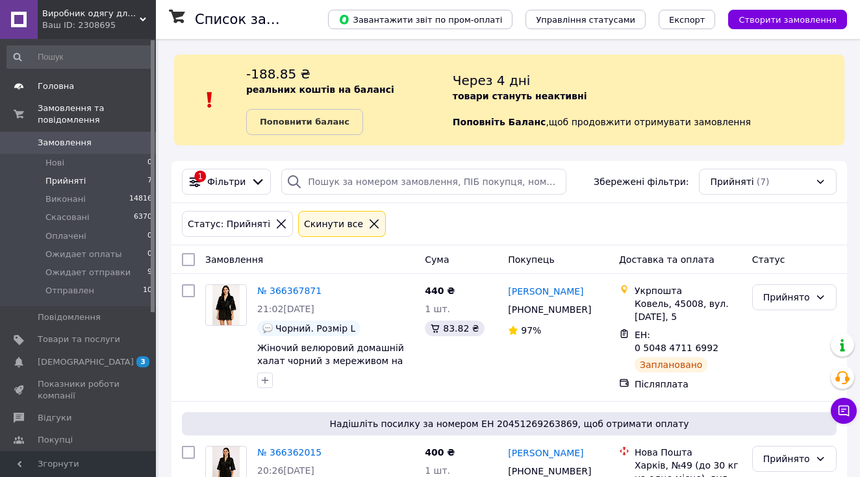
click at [73, 95] on link "Головна" at bounding box center [80, 86] width 160 height 22
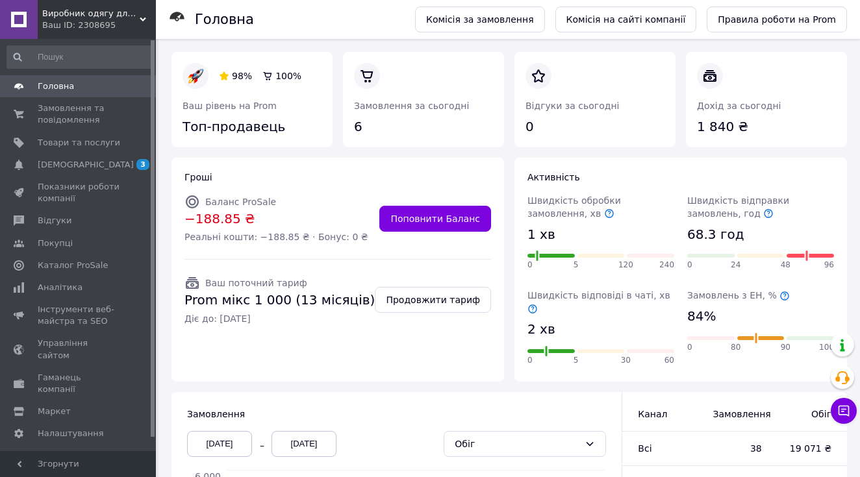
click at [779, 294] on icon at bounding box center [784, 296] width 10 height 10
click at [119, 119] on span "Замовлення та повідомлення" at bounding box center [79, 114] width 82 height 23
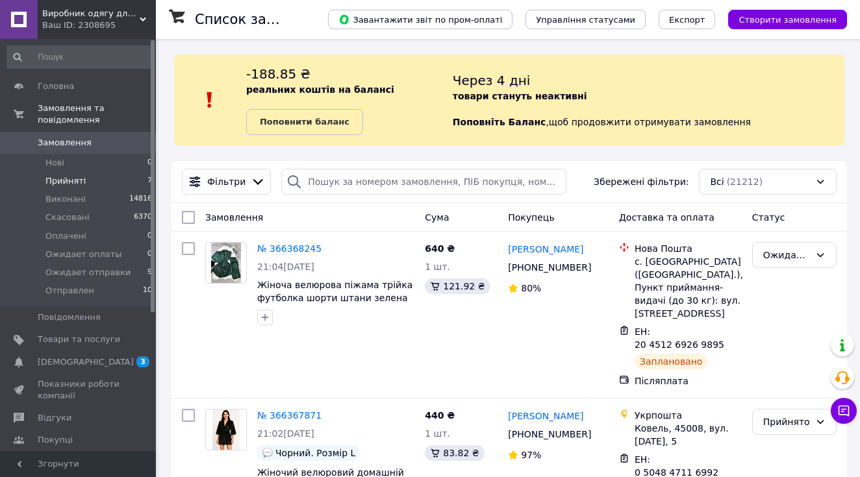
click at [94, 181] on li "Прийняті 7" at bounding box center [80, 181] width 160 height 18
